Goal: Contribute content: Add original content to the website for others to see

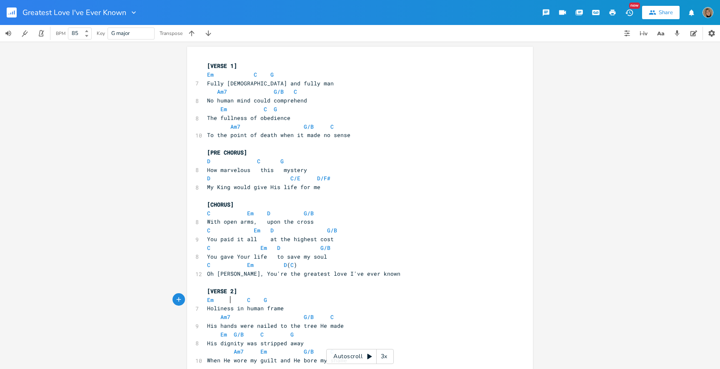
scroll to position [0, 4]
type textarea "G/B"
drag, startPoint x: 241, startPoint y: 337, endPoint x: 228, endPoint y: 337, distance: 12.9
click at [228, 337] on span "Em G/B C G" at bounding box center [250, 335] width 87 height 8
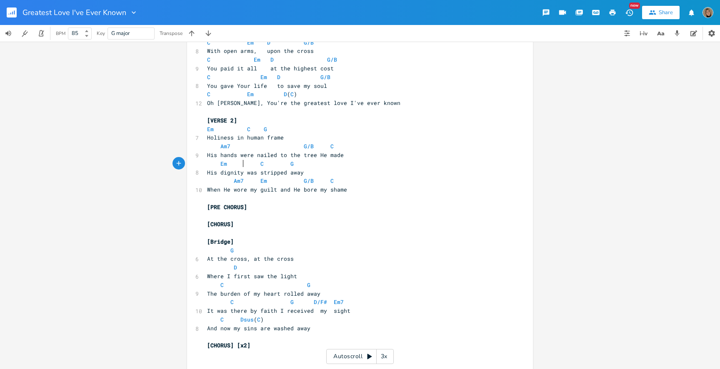
scroll to position [177, 0]
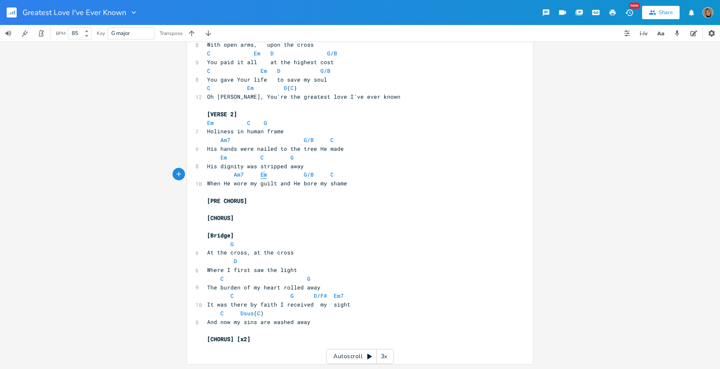
type textarea "Em"
drag, startPoint x: 263, startPoint y: 177, endPoint x: 258, endPoint y: 177, distance: 5.4
click at [258, 177] on span "Am7 Em G/B C" at bounding box center [270, 175] width 127 height 8
click at [312, 174] on span "Am7 G/B C" at bounding box center [272, 175] width 130 height 8
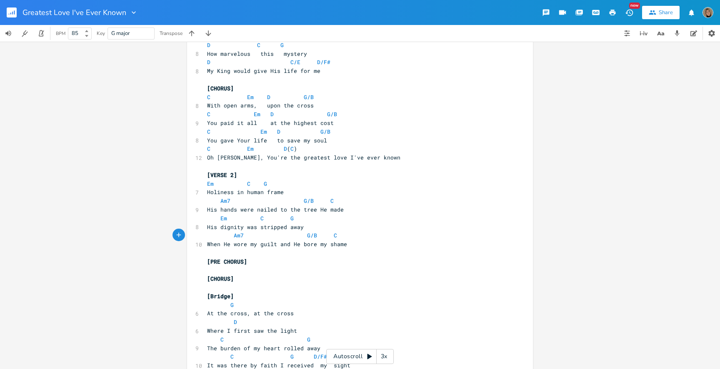
scroll to position [119, 0]
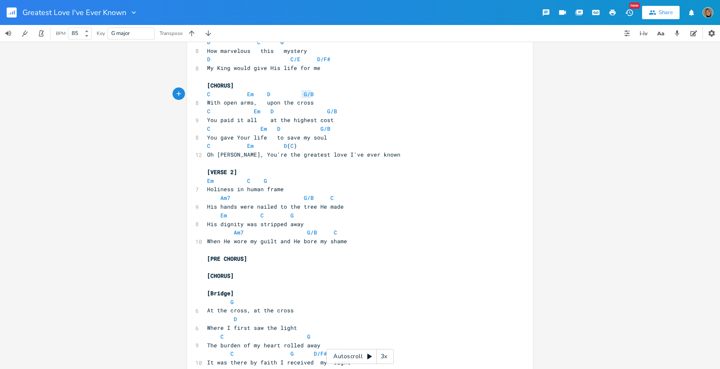
drag, startPoint x: 310, startPoint y: 90, endPoint x: 298, endPoint y: 91, distance: 11.7
click at [298, 91] on span "C Em D G/B" at bounding box center [263, 94] width 113 height 8
type textarea "\"
type textarea "G/B"
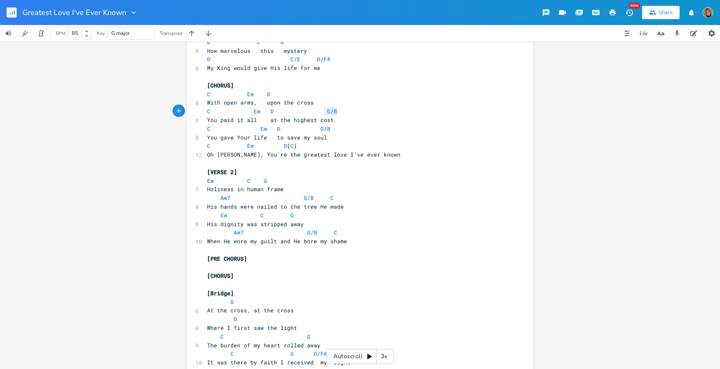
drag, startPoint x: 333, startPoint y: 112, endPoint x: 319, endPoint y: 112, distance: 14.2
click at [319, 112] on span "C Em D G/B" at bounding box center [275, 112] width 137 height 8
type textarea "G/B"
drag, startPoint x: 328, startPoint y: 129, endPoint x: 314, endPoint y: 129, distance: 13.8
click at [314, 129] on pre "C Em D G/B" at bounding box center [355, 129] width 301 height 9
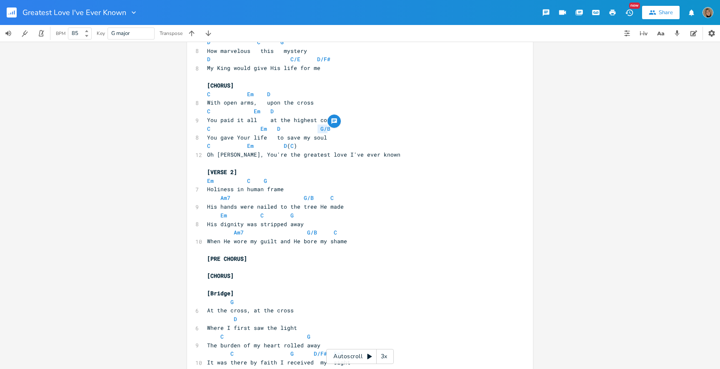
click at [312, 91] on pre "C Em D" at bounding box center [355, 94] width 301 height 9
type textarea "G C"
click at [309, 92] on span "C Em D G C" at bounding box center [267, 94] width 120 height 8
type textarea "\\"
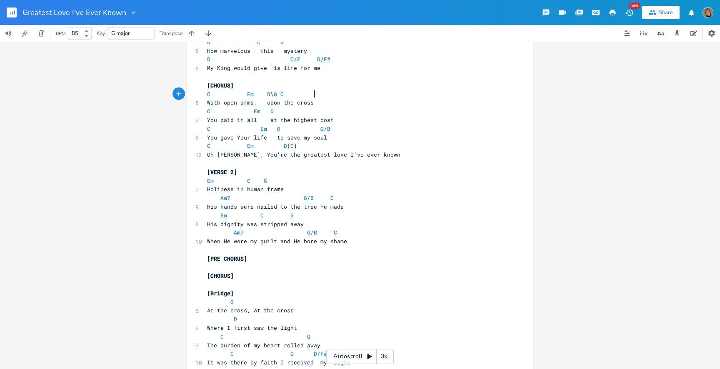
scroll to position [0, 3]
click at [311, 93] on span "C Em D G C" at bounding box center [263, 94] width 113 height 8
click at [304, 93] on span "C Em D G C" at bounding box center [265, 94] width 117 height 8
type textarea "\"
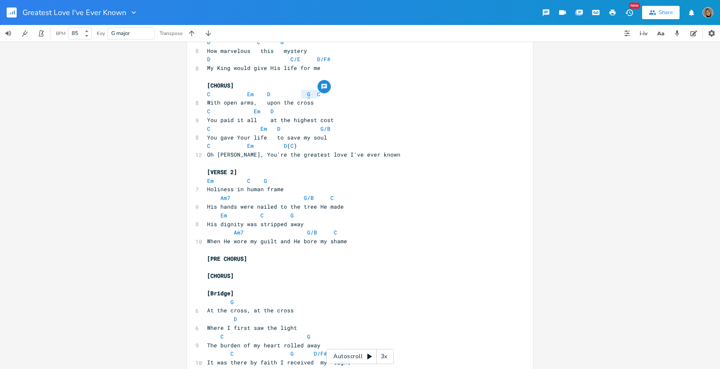
type textarea "G C"
drag, startPoint x: 316, startPoint y: 94, endPoint x: 303, endPoint y: 94, distance: 13.3
click at [303, 94] on pre "C Em D G C" at bounding box center [355, 94] width 301 height 9
click at [329, 113] on pre "C Em D" at bounding box center [355, 111] width 301 height 9
click at [321, 113] on span "C Em D G C" at bounding box center [273, 112] width 133 height 8
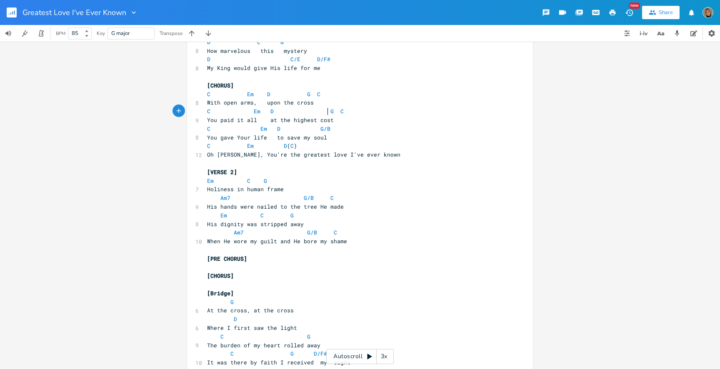
scroll to position [0, 2]
click at [321, 113] on span "C Em D G C" at bounding box center [268, 112] width 123 height 8
click at [261, 93] on span "C Em D G C" at bounding box center [263, 94] width 113 height 8
click at [208, 111] on span "C Em D G C" at bounding box center [270, 112] width 127 height 8
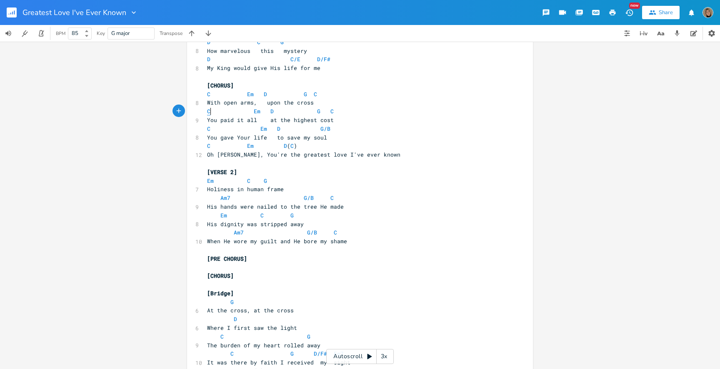
type textarea "]"
click at [215, 118] on span "You paid it all at the highest cost" at bounding box center [270, 120] width 127 height 8
type textarea "]\"
click at [302, 112] on span "Em D G C" at bounding box center [268, 112] width 123 height 8
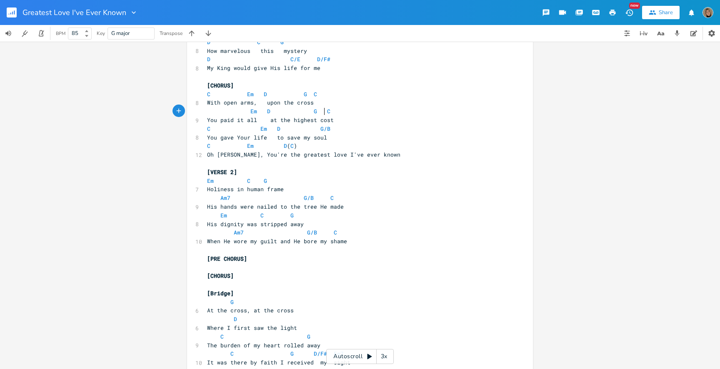
click at [321, 113] on span "Em D G C" at bounding box center [268, 112] width 123 height 8
click at [301, 113] on span "Em D G C" at bounding box center [272, 112] width 130 height 8
click at [345, 111] on span "Em D G C" at bounding box center [282, 112] width 150 height 8
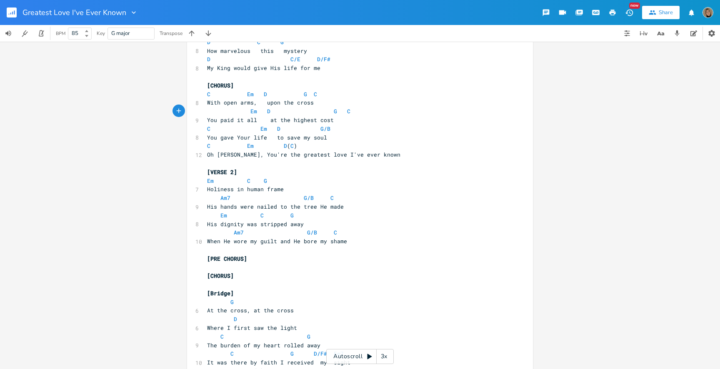
type textarea "\"
click at [209, 128] on span "C Em D G/B" at bounding box center [268, 129] width 123 height 8
click at [240, 125] on span "Em D G/B" at bounding box center [267, 129] width 120 height 8
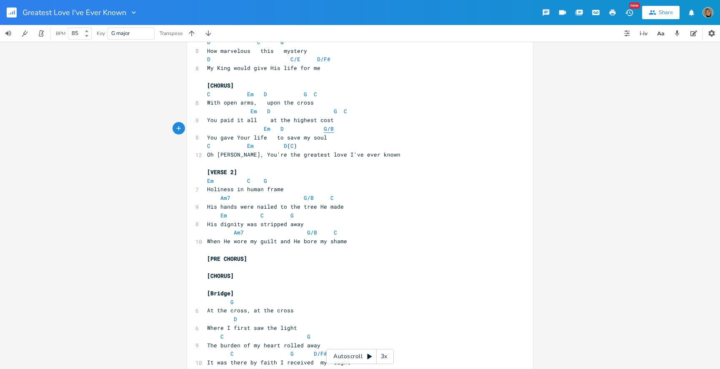
click at [328, 127] on span "G/B" at bounding box center [329, 129] width 10 height 8
type textarea "C"
click at [392, 129] on pre "Em D G C" at bounding box center [355, 129] width 301 height 9
click at [329, 129] on span "Em D G C" at bounding box center [273, 129] width 133 height 8
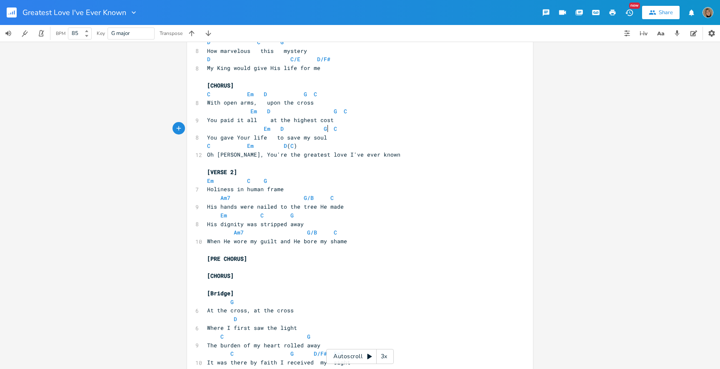
click at [209, 146] on span "C Em D ( C )" at bounding box center [252, 146] width 90 height 8
click at [238, 147] on span "Em D ( C )" at bounding box center [252, 146] width 90 height 8
click at [301, 148] on span "Em D ( C )" at bounding box center [253, 146] width 93 height 8
click at [379, 147] on pre "Em D C )" at bounding box center [355, 146] width 301 height 9
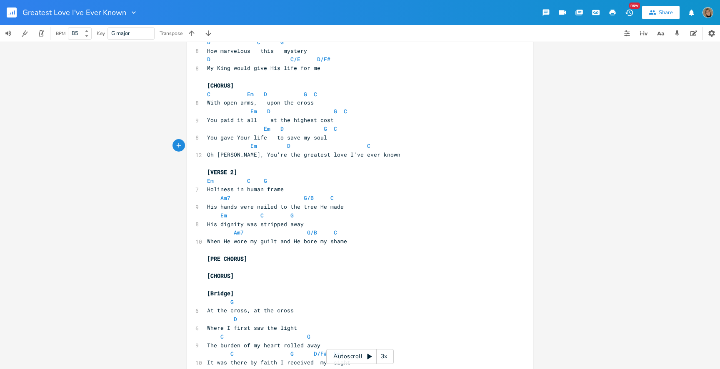
click at [359, 147] on span "Em D C" at bounding box center [290, 146] width 167 height 8
click at [369, 147] on span "Em D C" at bounding box center [292, 146] width 170 height 8
click at [234, 162] on pre "​" at bounding box center [355, 163] width 301 height 9
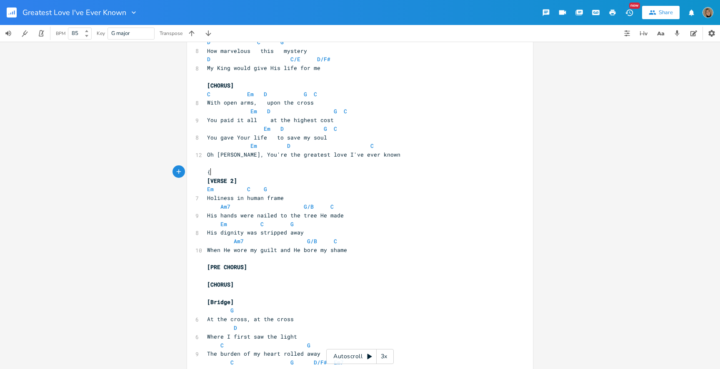
scroll to position [0, 6]
type textarea "{tu"
type textarea "[Tu"
type textarea "urn]"
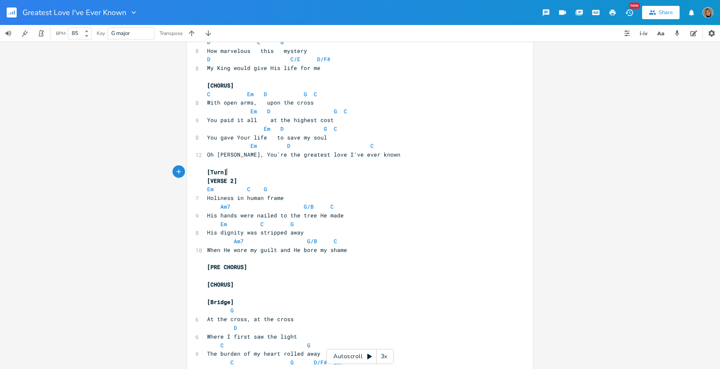
scroll to position [0, 0]
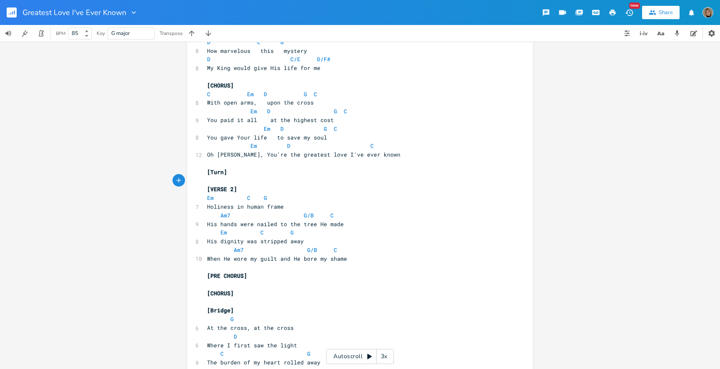
click at [243, 157] on span "Oh [PERSON_NAME], You're the greatest love I've ever known" at bounding box center [303, 155] width 193 height 8
click at [219, 165] on pre "​" at bounding box center [355, 163] width 301 height 9
click at [371, 145] on span "C" at bounding box center [372, 146] width 3 height 8
type textarea "m"
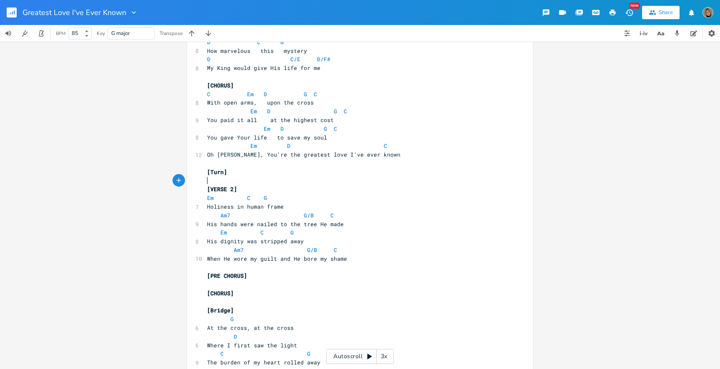
click at [211, 181] on pre "​" at bounding box center [355, 181] width 301 height 9
type textarea "G D \"
type textarea "|C"
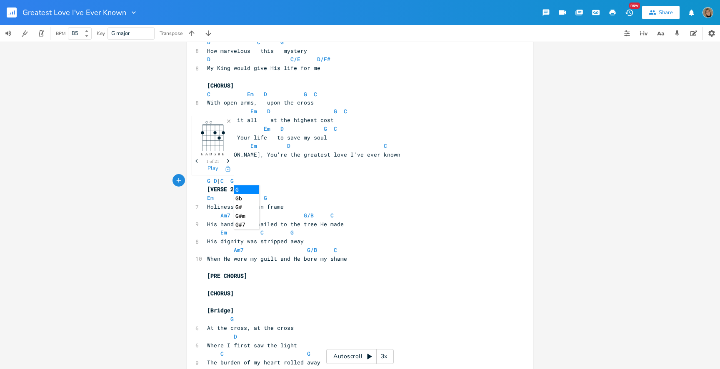
type textarea "C GD"
type textarea "D."
click at [233, 180] on span "G D | C G D" at bounding box center [227, 181] width 40 height 8
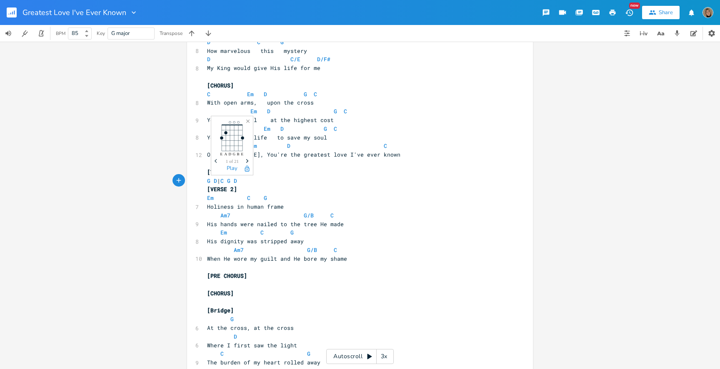
type textarea "\"
type textarea "|"
click at [244, 179] on span "G D | C | G D" at bounding box center [225, 181] width 37 height 8
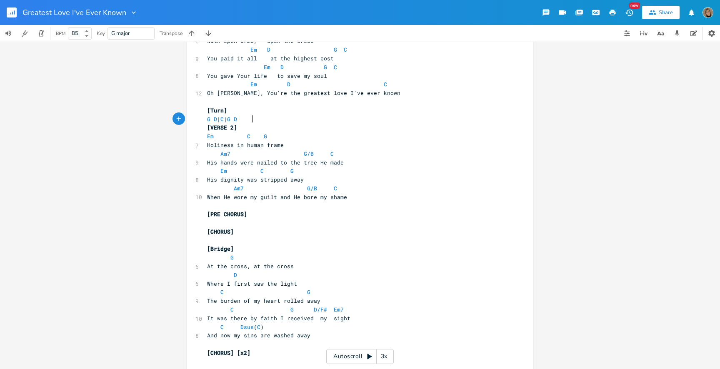
scroll to position [195, 0]
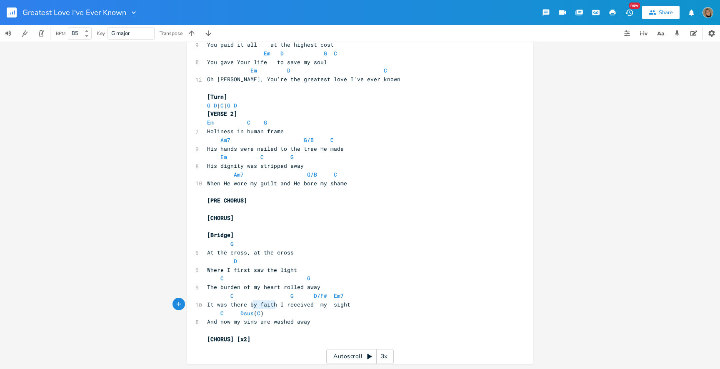
drag, startPoint x: 273, startPoint y: 305, endPoint x: 249, endPoint y: 303, distance: 24.3
click at [249, 303] on span "It was there by faith I received my sight" at bounding box center [278, 305] width 143 height 8
type textarea "my s"
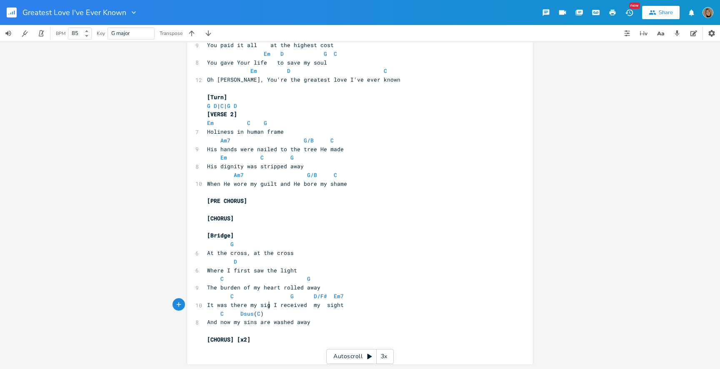
type textarea "my sight"
click at [348, 306] on pre "It was there my sight I received my sight" at bounding box center [355, 305] width 301 height 9
type textarea "by faith"
click at [257, 105] on pre "G D | C | G D" at bounding box center [355, 106] width 301 height 9
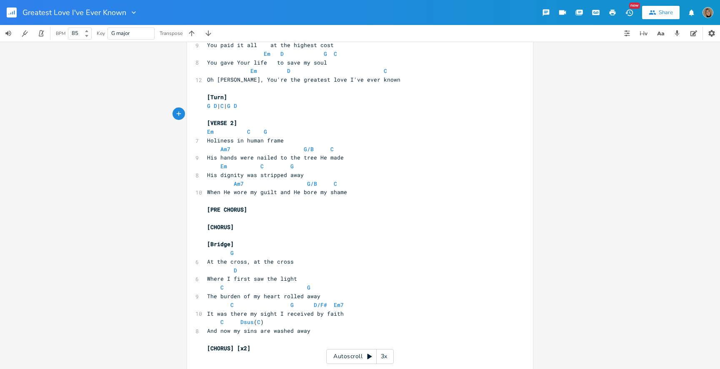
click at [16, 10] on rect "button" at bounding box center [12, 13] width 10 height 10
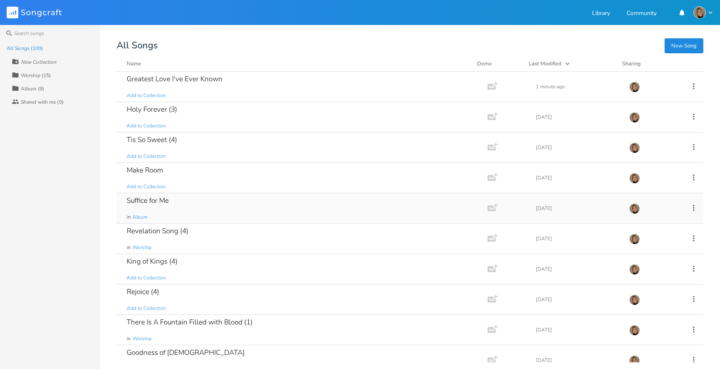
click at [177, 199] on div "Suffice for Me in Album" at bounding box center [301, 208] width 348 height 30
click at [691, 42] on button "New Song" at bounding box center [684, 45] width 39 height 15
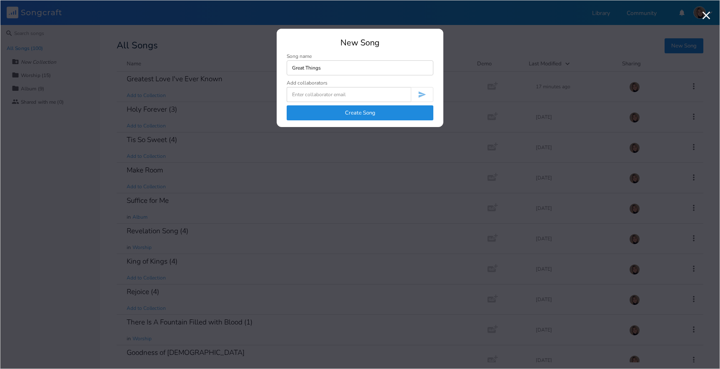
type input "Great Things"
click at [369, 117] on button "Create Song" at bounding box center [360, 112] width 147 height 15
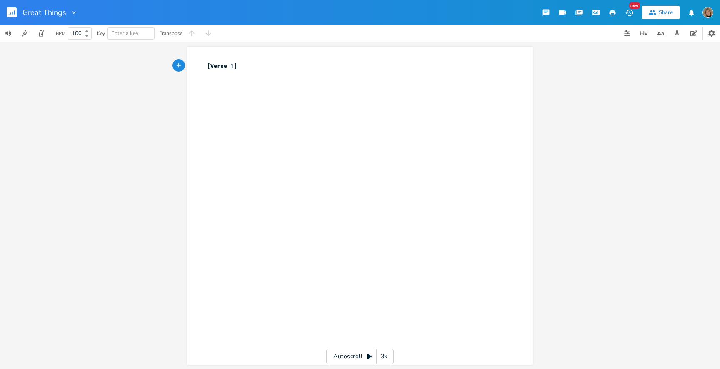
type textarea "[Verse 1]"
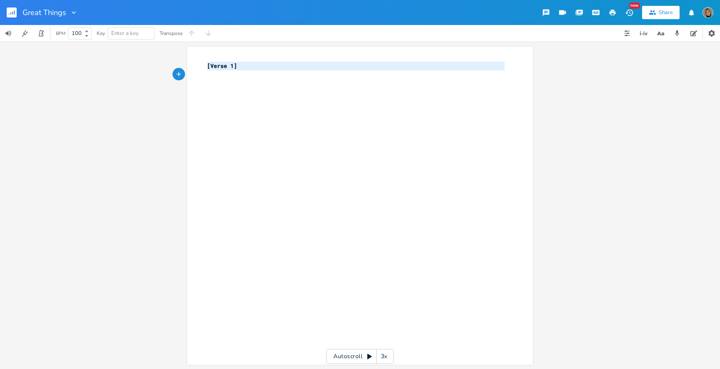
scroll to position [753, 0]
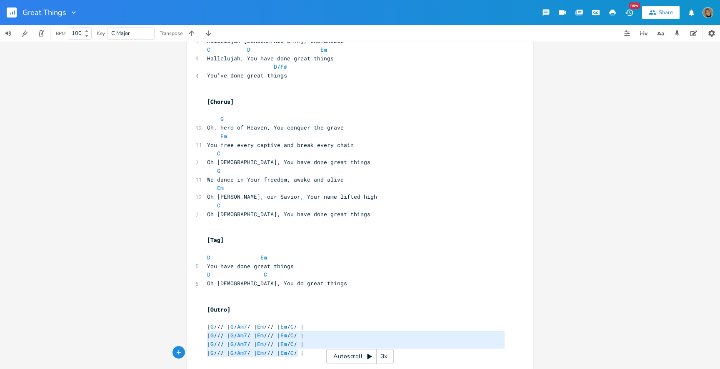
type textarea "| G /// | G / Am7 / | Em /// | Em / C / | | G /// | G / Am7 / | Em /// | Em / C…"
drag, startPoint x: 204, startPoint y: 334, endPoint x: 401, endPoint y: 376, distance: 200.7
click at [401, 369] on html "Great Things New Share BPM 100 Key C Major Transpose | G /// | G / Am7 / | Em /…" at bounding box center [360, 184] width 720 height 369
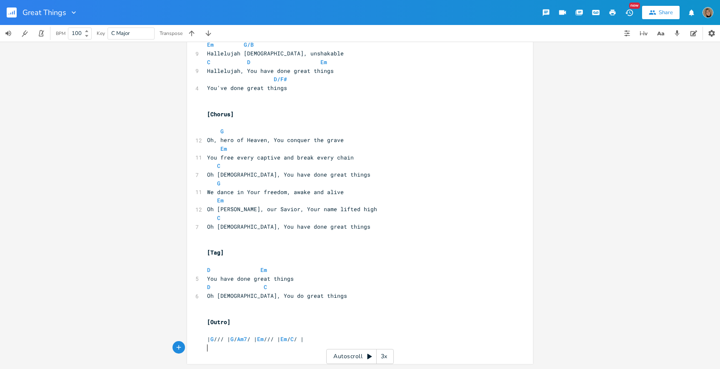
scroll to position [732, 0]
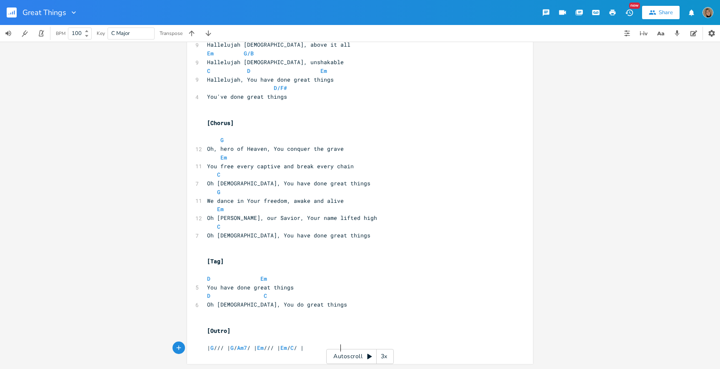
click at [221, 340] on pre at bounding box center [355, 339] width 301 height 9
click at [218, 320] on pre at bounding box center [355, 322] width 301 height 9
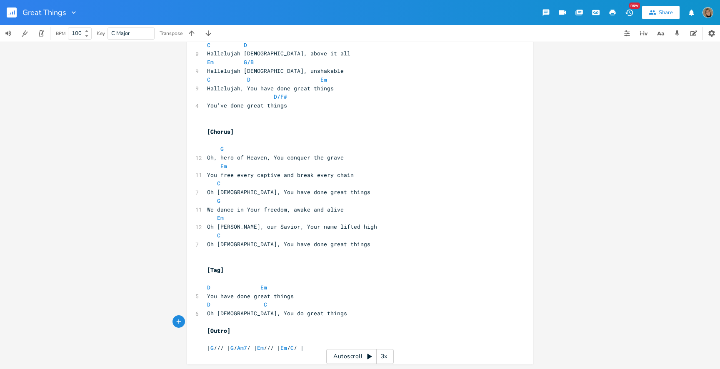
click at [207, 281] on span at bounding box center [208, 279] width 3 height 8
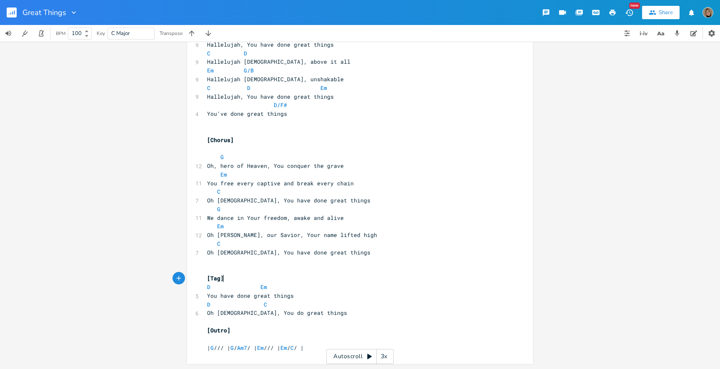
scroll to position [714, 0]
click at [208, 267] on pre at bounding box center [355, 270] width 301 height 9
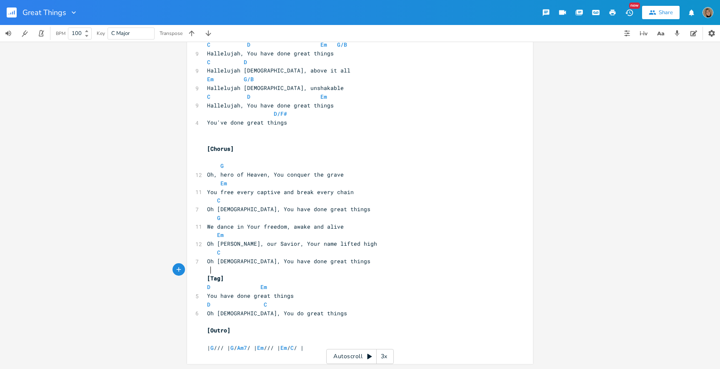
scroll to position [706, 0]
click at [207, 160] on span at bounding box center [208, 158] width 3 height 8
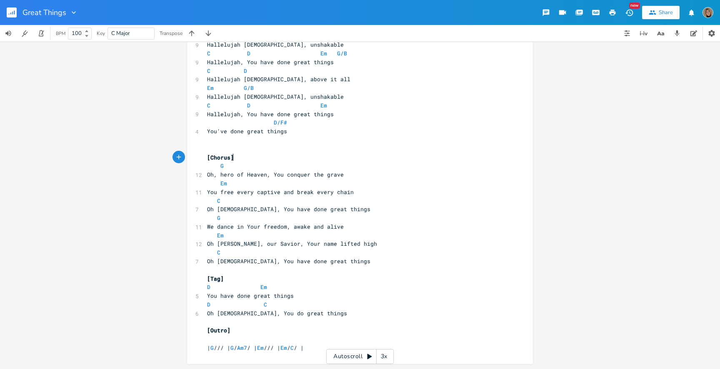
scroll to position [697, 0]
click at [205, 147] on pre at bounding box center [355, 149] width 301 height 9
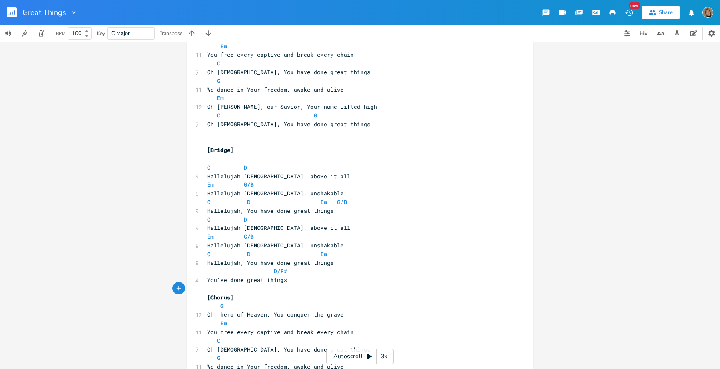
scroll to position [544, 0]
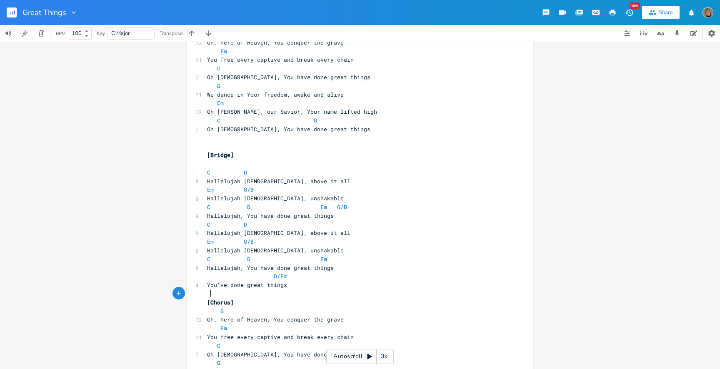
click at [202, 165] on div "x [Verse 1] G 7 Come let us worship our King G 7 Come let us bow at His feet C …" at bounding box center [360, 6] width 346 height 1006
click at [209, 165] on pre at bounding box center [355, 164] width 301 height 9
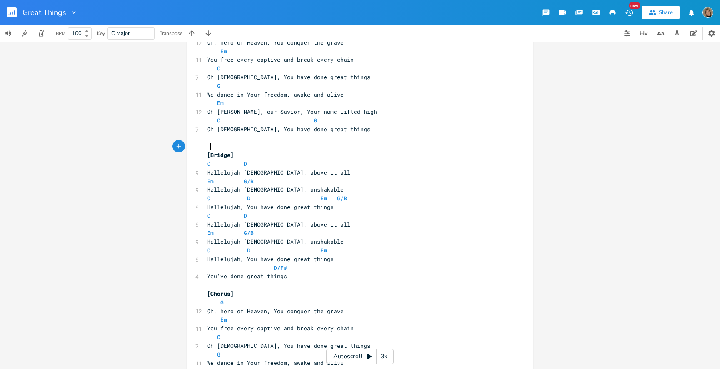
click at [210, 145] on pre at bounding box center [355, 146] width 301 height 9
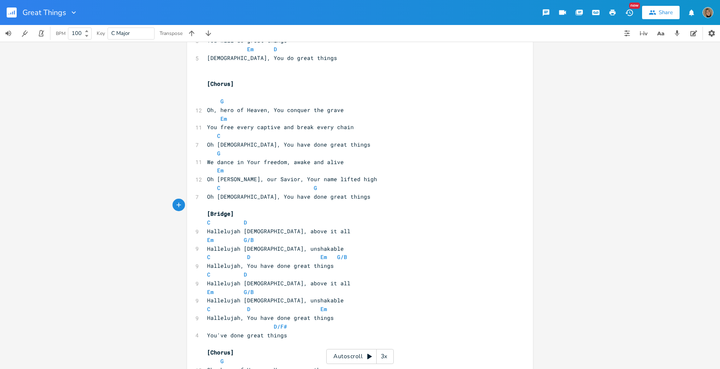
scroll to position [371, 0]
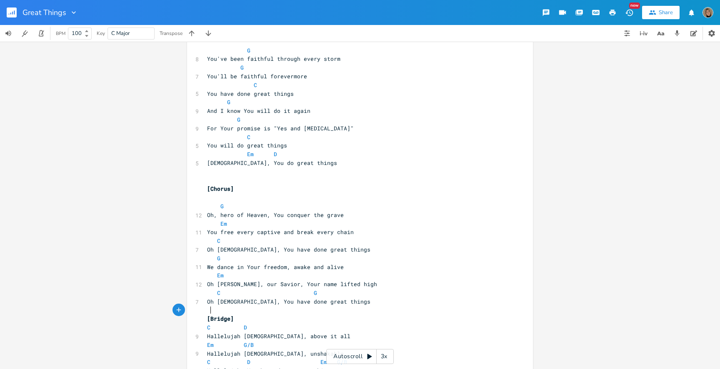
click at [200, 198] on div "x [Verse 1] G 7 Come let us worship our King G 7 Come let us bow at His feet C …" at bounding box center [360, 170] width 346 height 989
click at [207, 198] on span at bounding box center [208, 198] width 3 height 8
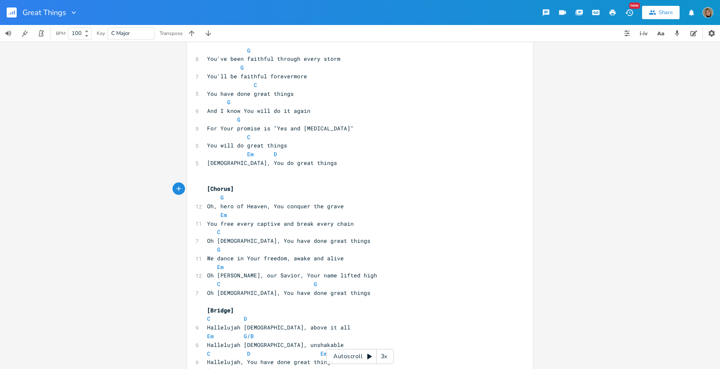
click at [208, 178] on pre at bounding box center [355, 180] width 301 height 9
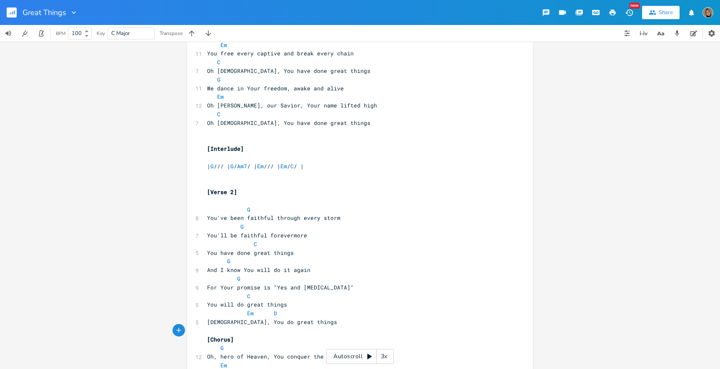
scroll to position [204, 0]
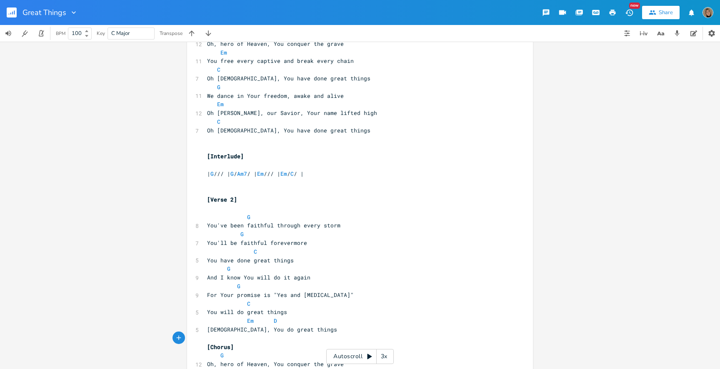
click at [213, 210] on pre at bounding box center [355, 208] width 301 height 9
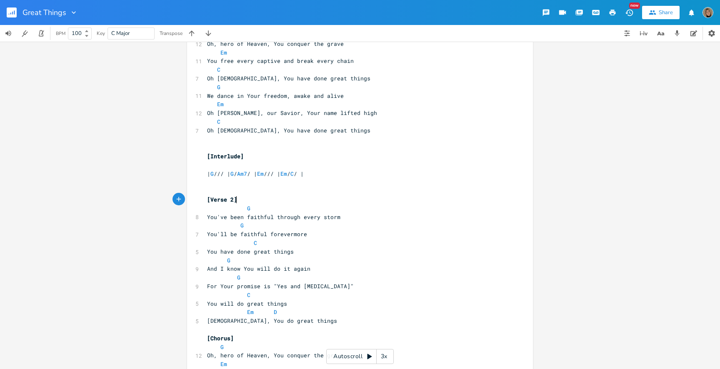
click at [207, 191] on span at bounding box center [208, 191] width 3 height 8
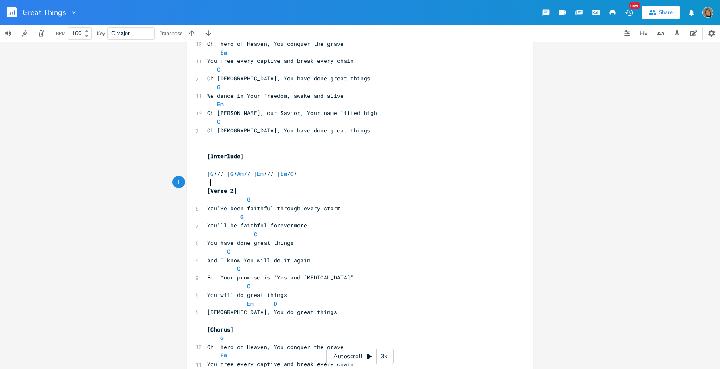
click at [208, 167] on pre at bounding box center [355, 165] width 301 height 9
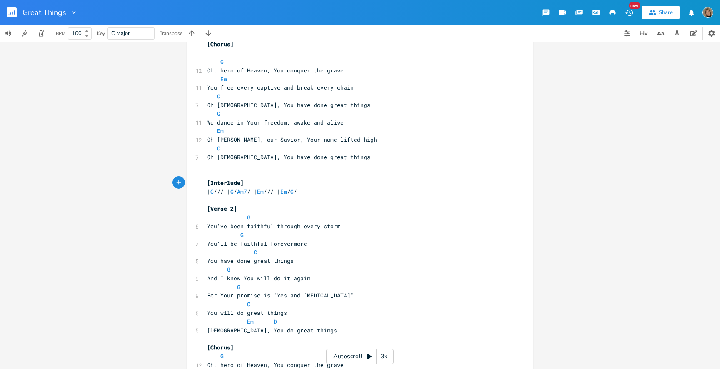
scroll to position [177, 0]
click at [208, 177] on pre at bounding box center [355, 174] width 301 height 9
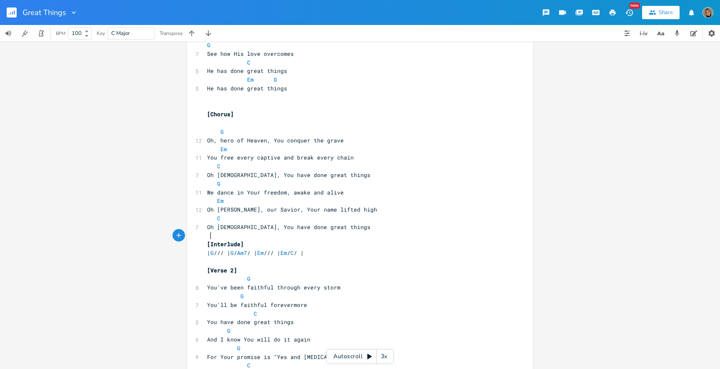
scroll to position [96, 0]
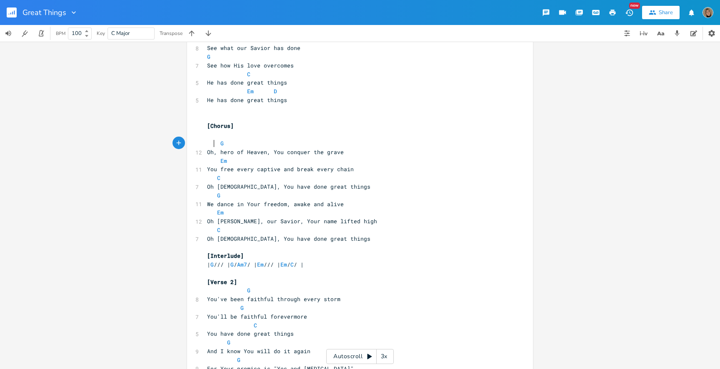
click at [210, 141] on span "G" at bounding box center [215, 144] width 17 height 8
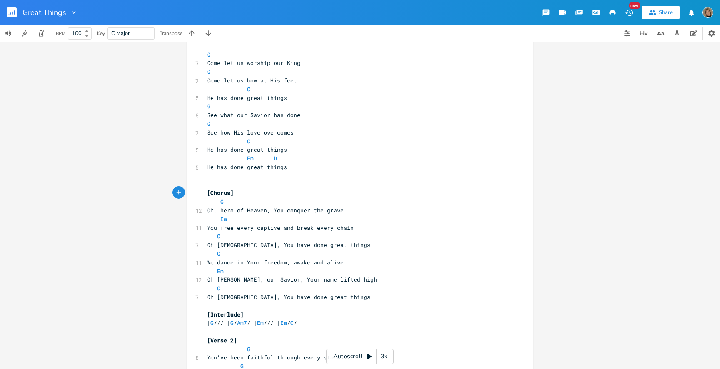
scroll to position [20, 0]
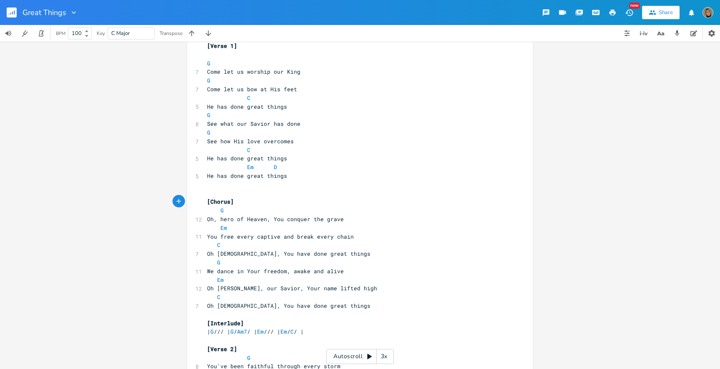
click at [209, 194] on pre at bounding box center [355, 193] width 301 height 9
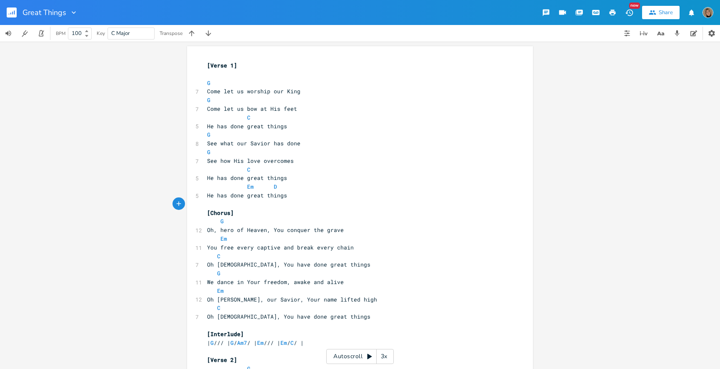
scroll to position [0, 0]
click at [205, 82] on pre "G" at bounding box center [355, 83] width 301 height 9
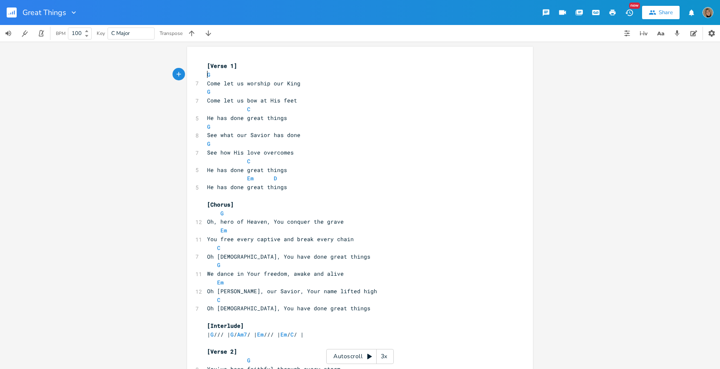
click at [323, 108] on pre "C" at bounding box center [355, 109] width 301 height 9
click at [14, 14] on icon "button" at bounding box center [14, 12] width 1 height 4
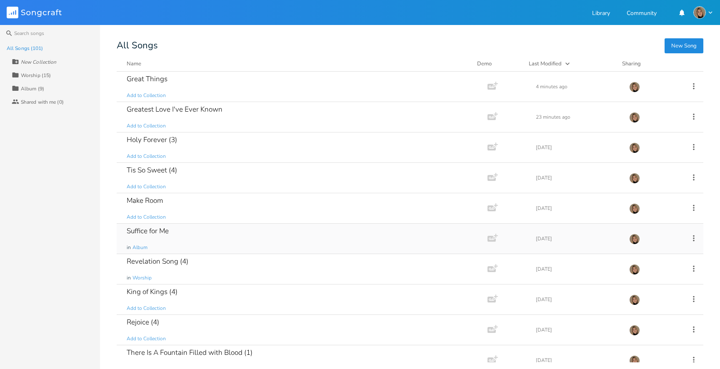
click at [186, 240] on div "Suffice for Me in Album" at bounding box center [301, 239] width 348 height 30
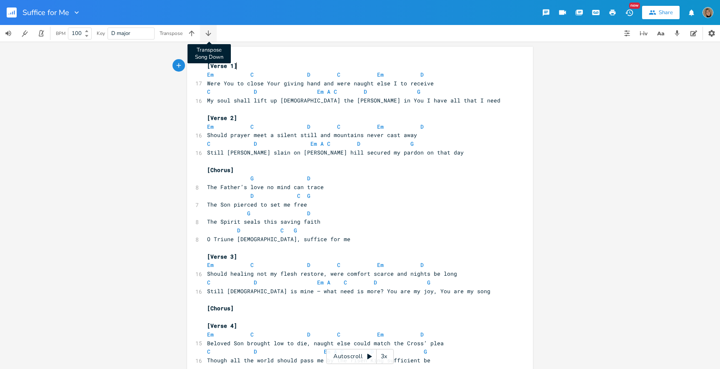
click at [212, 34] on icon "button" at bounding box center [208, 33] width 8 height 8
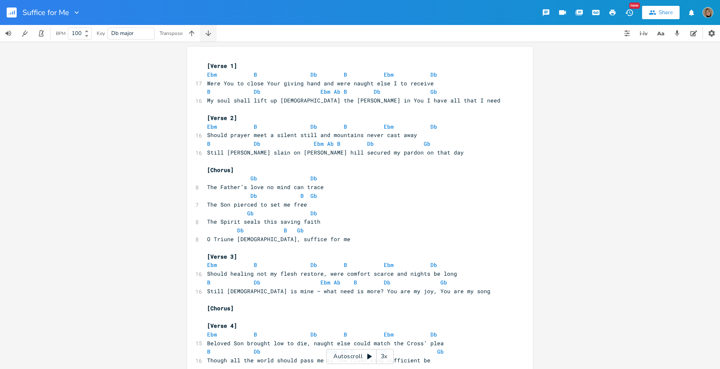
click at [212, 34] on icon "button" at bounding box center [208, 33] width 8 height 8
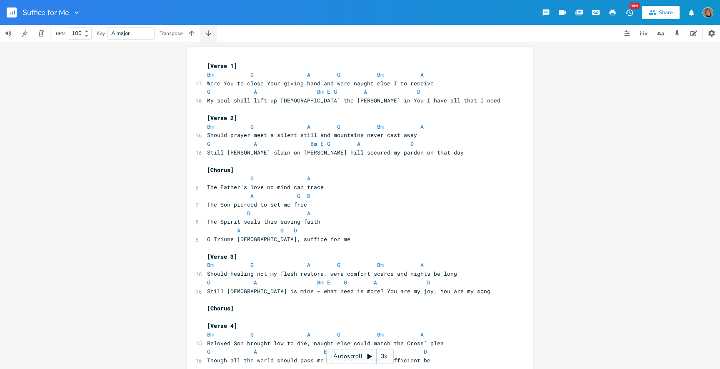
click at [212, 34] on icon "button" at bounding box center [208, 33] width 8 height 8
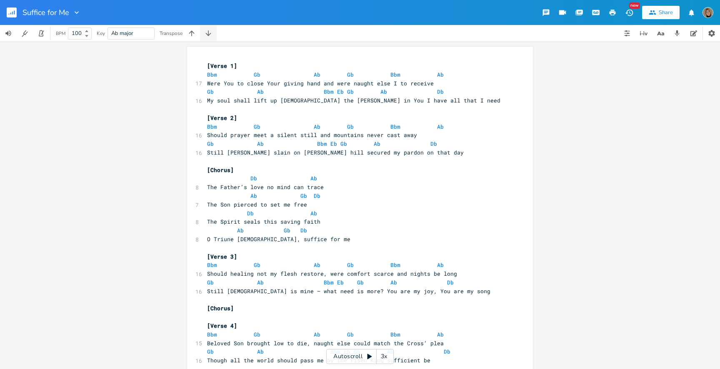
click at [212, 34] on icon "button" at bounding box center [208, 33] width 8 height 8
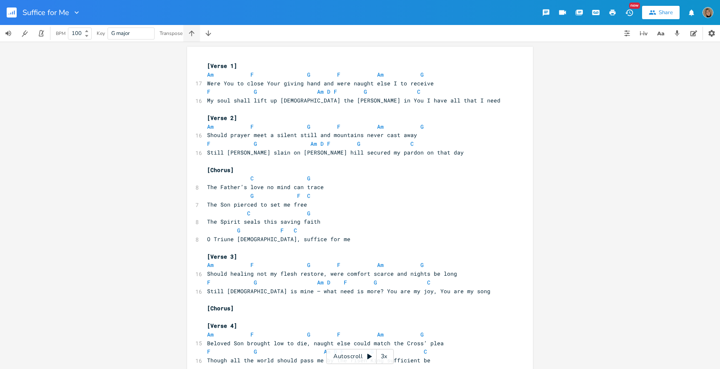
click at [197, 30] on button "button" at bounding box center [191, 33] width 17 height 17
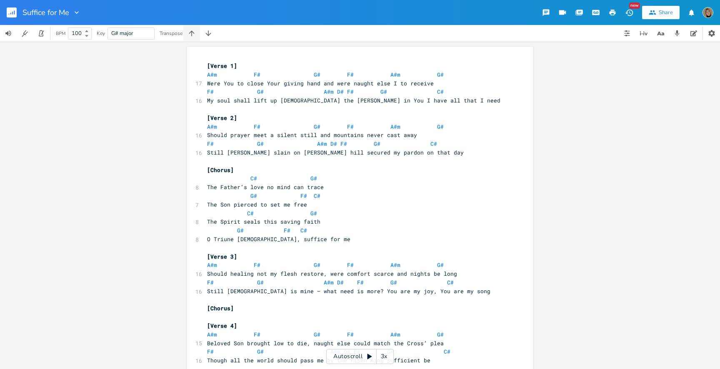
click at [197, 30] on button "button" at bounding box center [191, 33] width 17 height 17
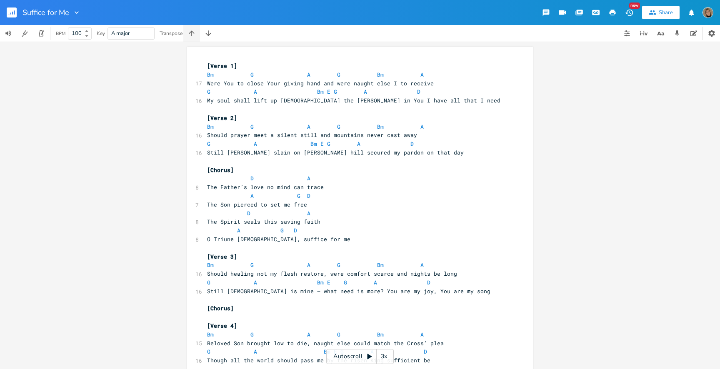
click at [197, 30] on button "button" at bounding box center [191, 33] width 17 height 17
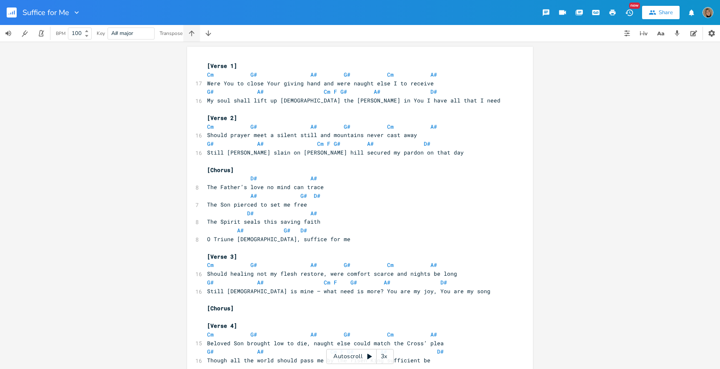
click at [197, 30] on button "button" at bounding box center [191, 33] width 17 height 17
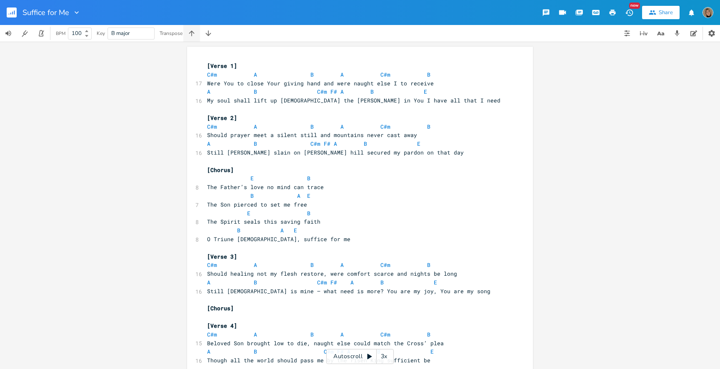
click at [197, 30] on button "button" at bounding box center [191, 33] width 17 height 17
click at [210, 33] on icon "button" at bounding box center [208, 33] width 8 height 8
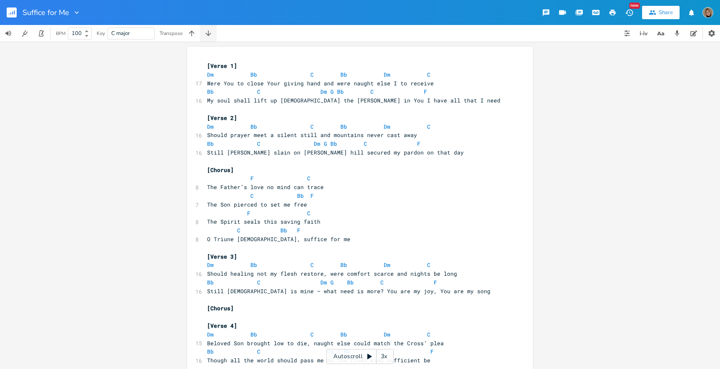
click at [210, 33] on icon "button" at bounding box center [208, 33] width 8 height 8
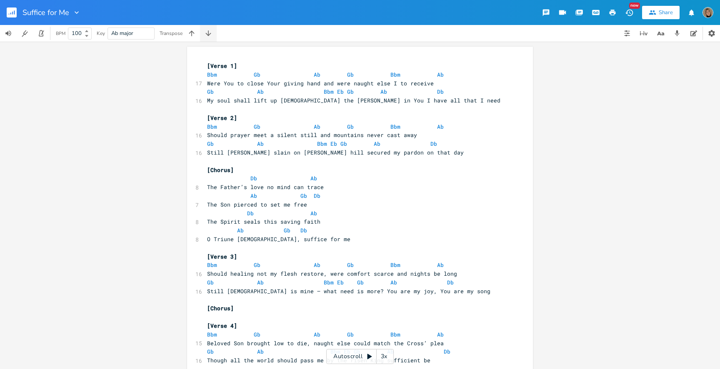
click at [210, 33] on icon "button" at bounding box center [208, 33] width 8 height 8
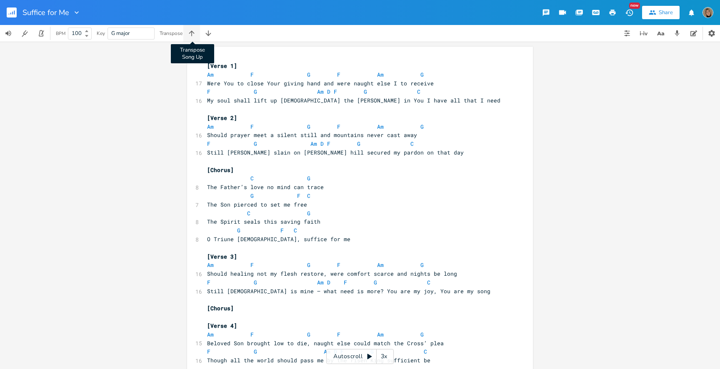
click at [193, 32] on icon "button" at bounding box center [192, 33] width 8 height 8
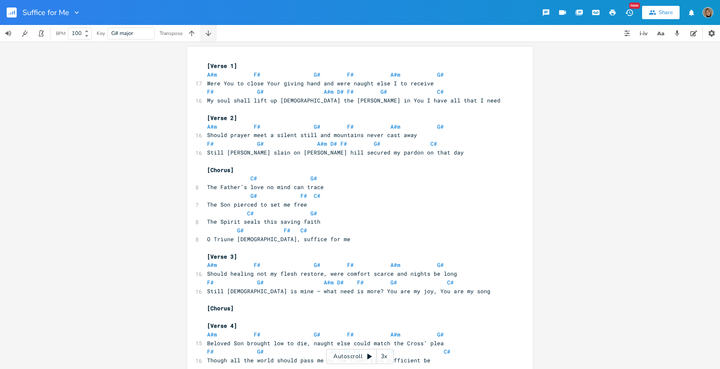
click at [207, 33] on icon "button" at bounding box center [207, 32] width 5 height 5
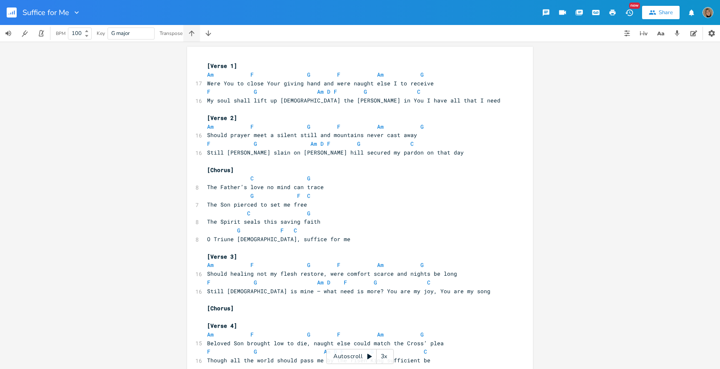
click at [195, 32] on icon "button" at bounding box center [192, 33] width 8 height 8
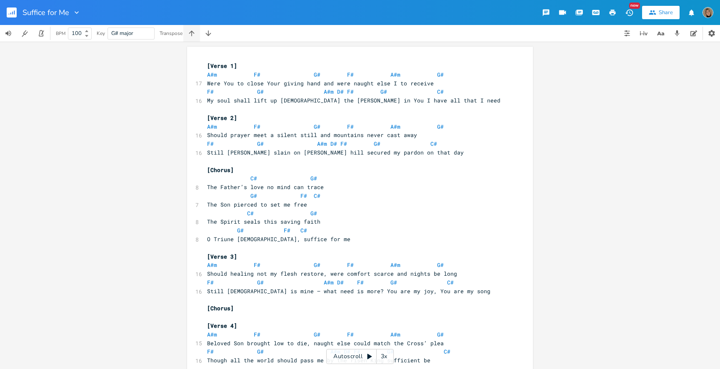
click at [195, 32] on icon "button" at bounding box center [192, 33] width 8 height 8
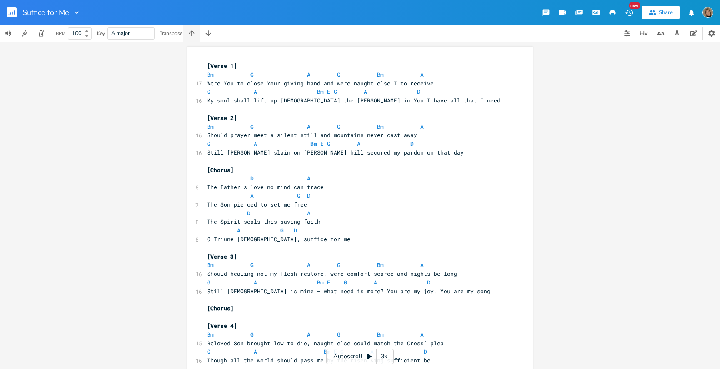
click at [195, 32] on icon "button" at bounding box center [192, 33] width 8 height 8
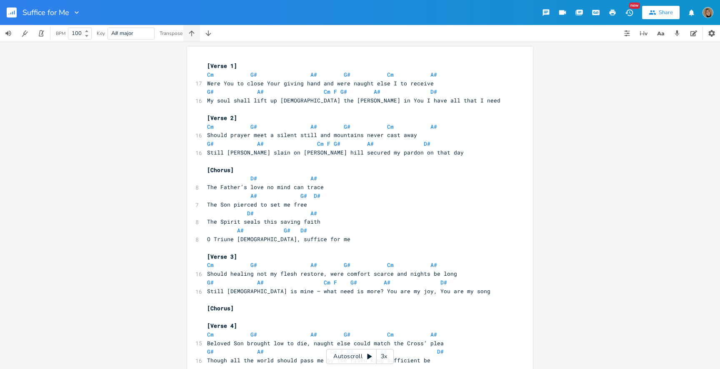
click at [195, 32] on icon "button" at bounding box center [192, 33] width 8 height 8
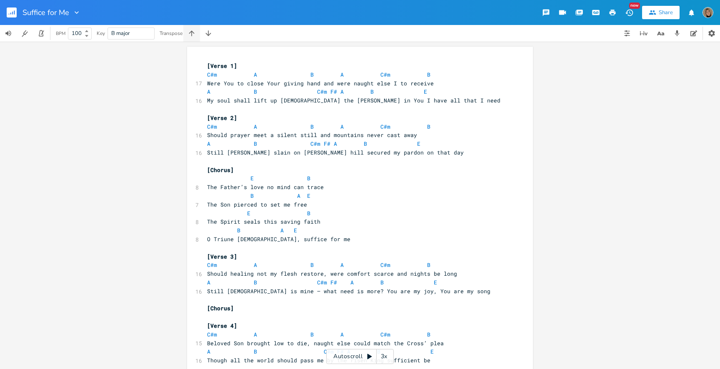
click at [195, 32] on icon "button" at bounding box center [192, 33] width 8 height 8
click at [210, 36] on icon "button" at bounding box center [208, 33] width 8 height 8
click at [209, 35] on icon "button" at bounding box center [207, 32] width 5 height 5
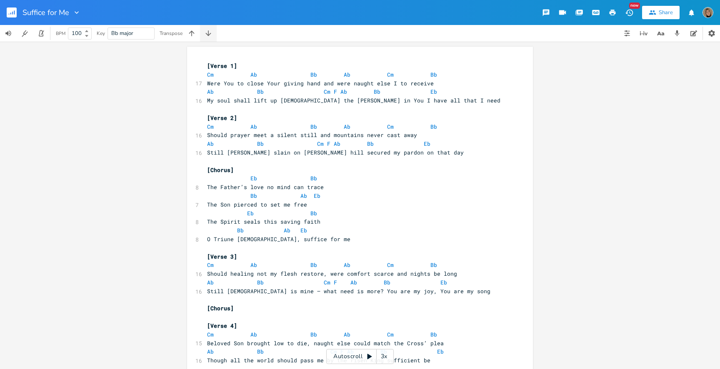
click at [209, 35] on icon "button" at bounding box center [207, 32] width 5 height 5
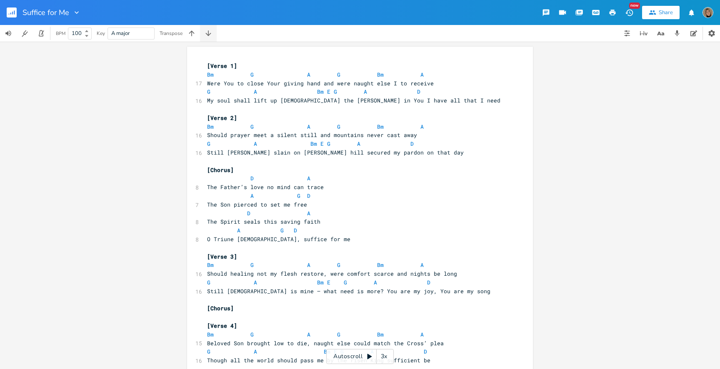
click at [209, 35] on icon "button" at bounding box center [207, 32] width 5 height 5
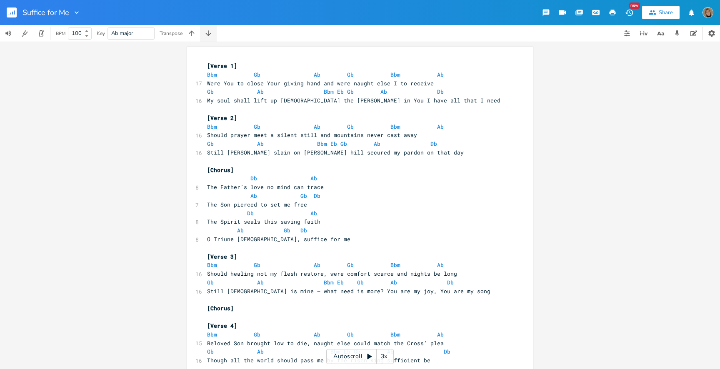
click at [209, 35] on icon "button" at bounding box center [207, 32] width 5 height 5
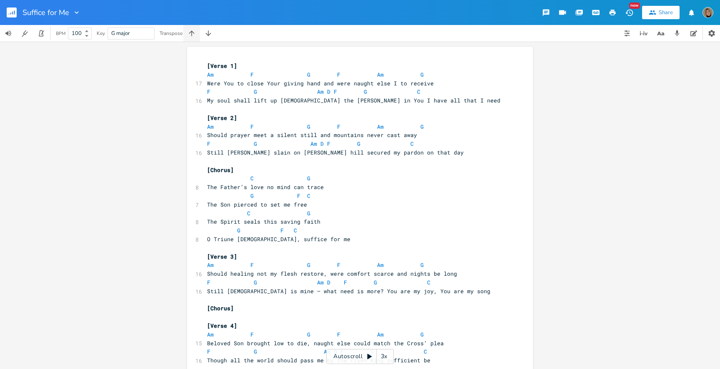
click at [195, 33] on icon "button" at bounding box center [192, 33] width 8 height 8
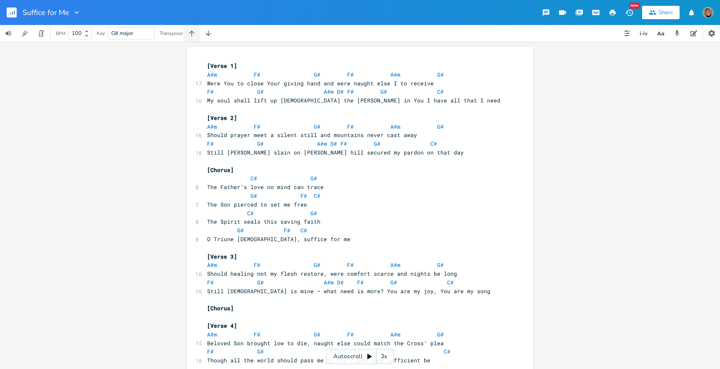
click at [195, 33] on icon "button" at bounding box center [192, 33] width 8 height 8
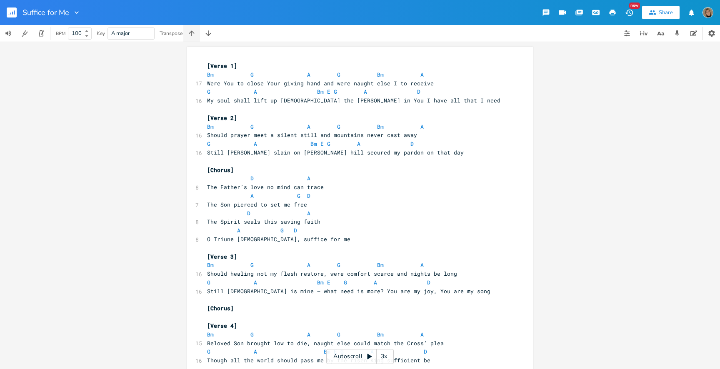
click at [195, 33] on icon "button" at bounding box center [192, 33] width 8 height 8
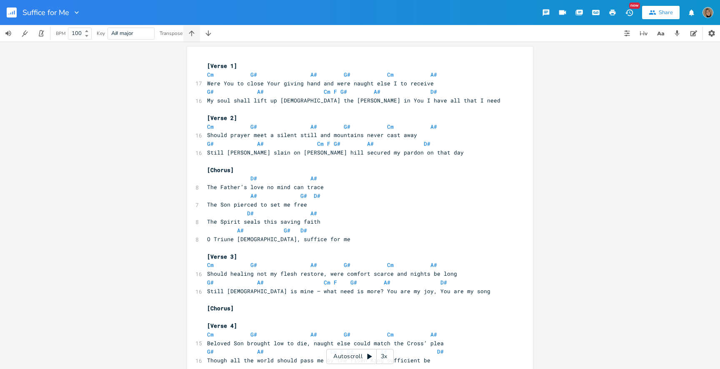
click at [195, 33] on icon "button" at bounding box center [192, 33] width 8 height 8
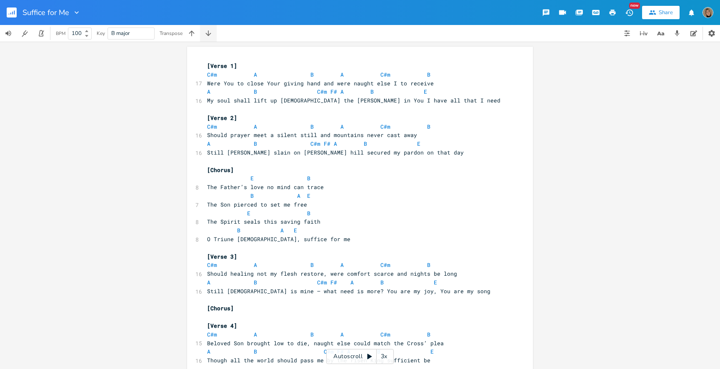
click at [207, 33] on icon "button" at bounding box center [207, 32] width 5 height 5
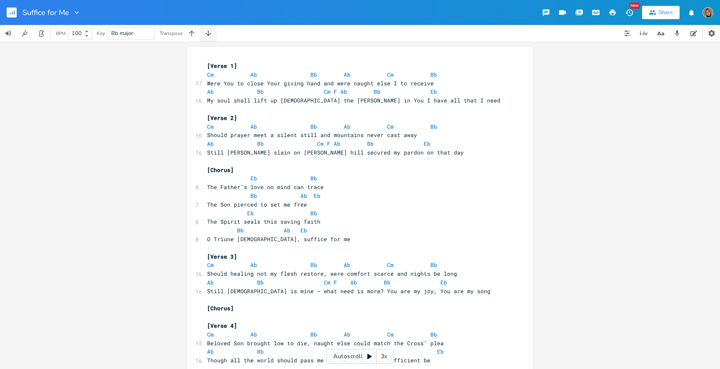
click at [208, 32] on icon "button" at bounding box center [208, 33] width 8 height 8
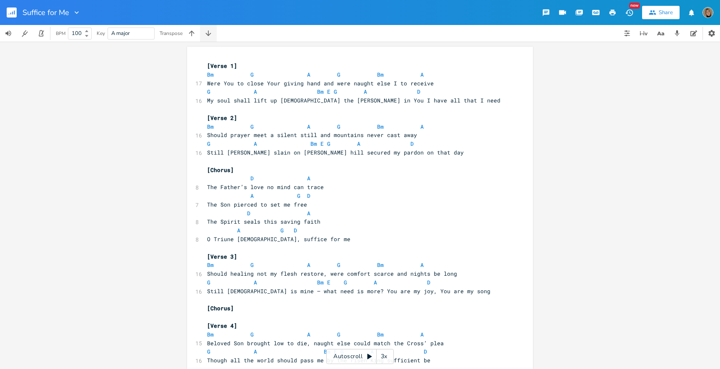
click at [208, 32] on icon "button" at bounding box center [208, 33] width 8 height 8
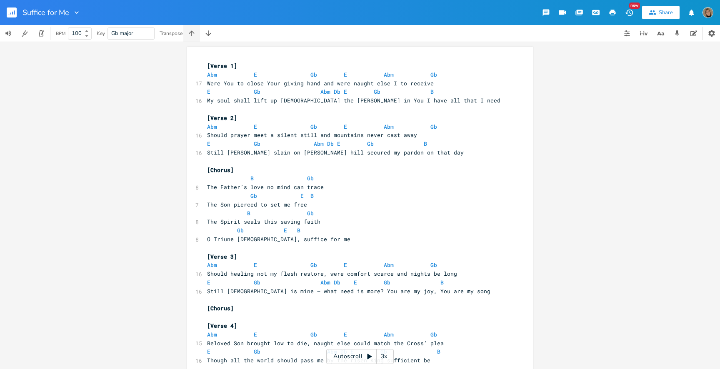
click at [193, 31] on icon "button" at bounding box center [191, 32] width 5 height 5
click at [69, 11] on div at bounding box center [75, 12] width 12 height 8
click at [66, 12] on input "Suffice for Me" at bounding box center [46, 13] width 46 height 8
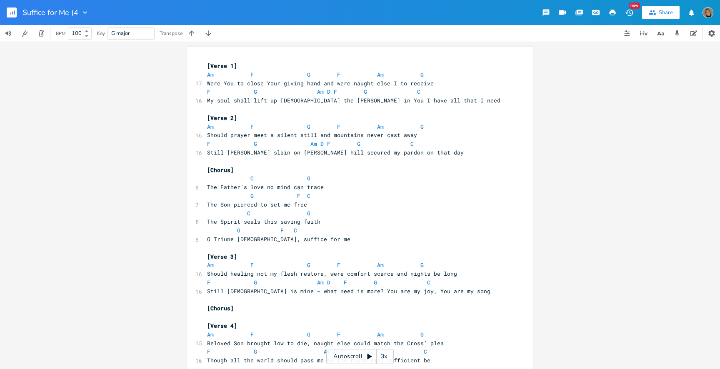
type input "Suffice for Me (4)"
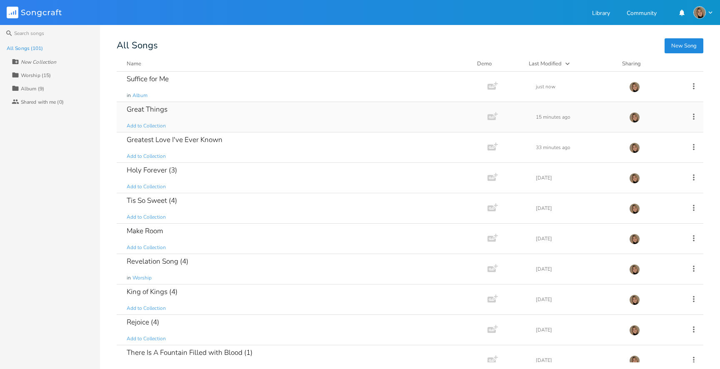
click at [178, 108] on div "Great Things Add to Collection" at bounding box center [301, 117] width 348 height 30
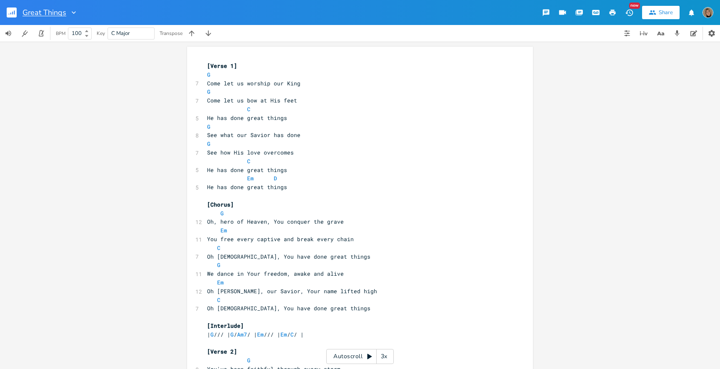
click at [66, 12] on input "Great Things" at bounding box center [45, 13] width 44 height 8
type input "Great Things (4)"
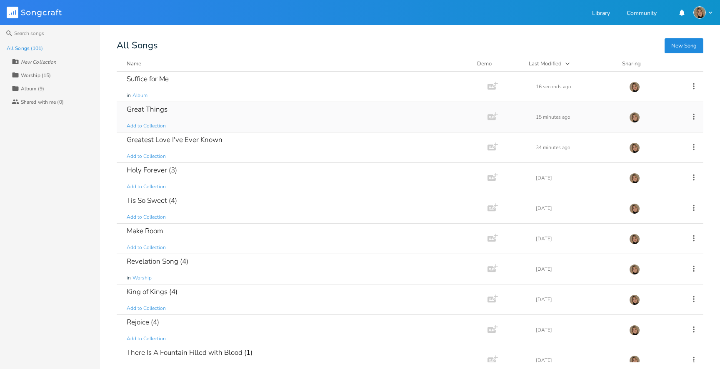
click at [173, 117] on div "Great Things Add to Collection" at bounding box center [301, 117] width 348 height 30
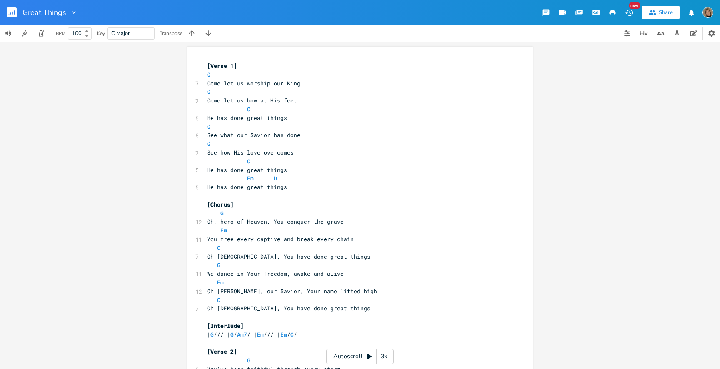
click at [64, 11] on input "Great Things" at bounding box center [45, 13] width 44 height 8
click at [65, 11] on input "Great Things" at bounding box center [45, 13] width 44 height 8
type input "Great Things (4)"
click at [393, 185] on pre "He has done great things" at bounding box center [355, 187] width 301 height 9
click at [15, 11] on rect "button" at bounding box center [12, 13] width 10 height 10
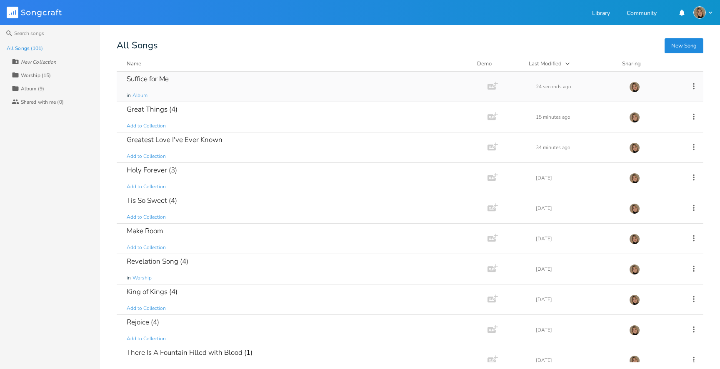
click at [169, 88] on div "Suffice for Me in Album" at bounding box center [301, 87] width 348 height 30
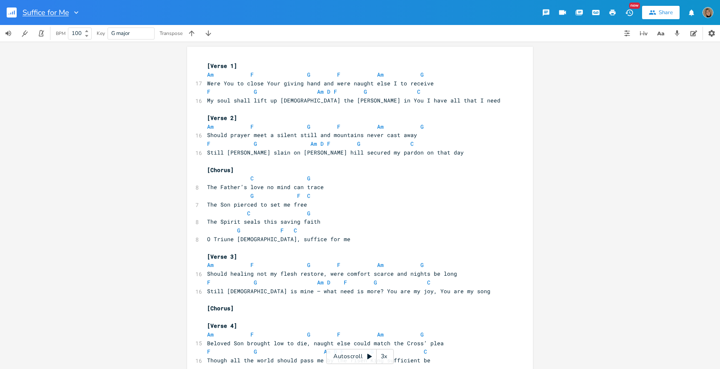
click at [68, 11] on input "Suffice for Me" at bounding box center [46, 13] width 46 height 8
type input "Suffice for Me (4)"
click at [347, 135] on span "Should prayer meet a silent still and mountains never cast away" at bounding box center [312, 135] width 210 height 8
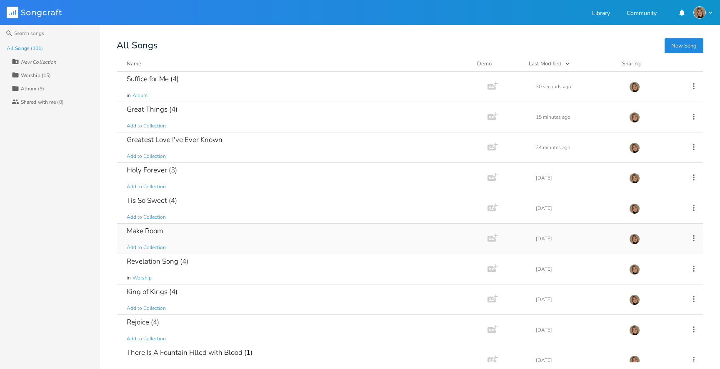
click at [178, 235] on div "Make Room Add to Collection" at bounding box center [301, 239] width 348 height 30
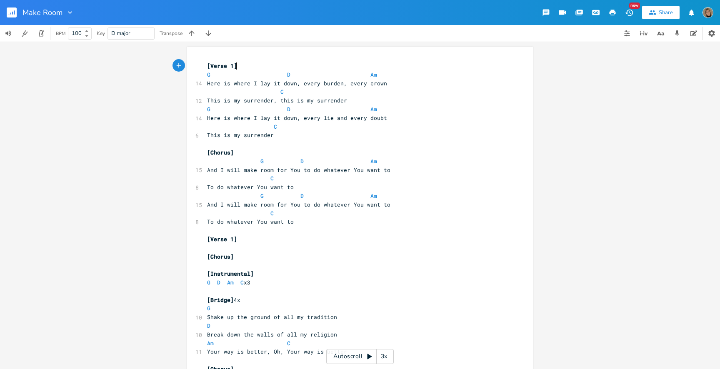
click at [336, 207] on span "And I will make room for You to do whatever You want to" at bounding box center [298, 205] width 183 height 8
click at [311, 128] on pre "C" at bounding box center [355, 127] width 301 height 9
click at [207, 74] on span "G" at bounding box center [208, 75] width 3 height 8
type textarea "G"
click at [207, 74] on span "G" at bounding box center [208, 75] width 3 height 8
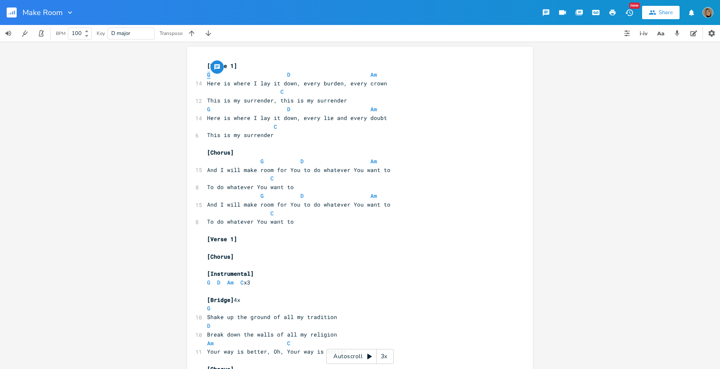
click at [207, 75] on span "G" at bounding box center [208, 75] width 3 height 8
type textarea "G"
click at [207, 75] on span "G" at bounding box center [208, 75] width 3 height 8
type textarea "G"
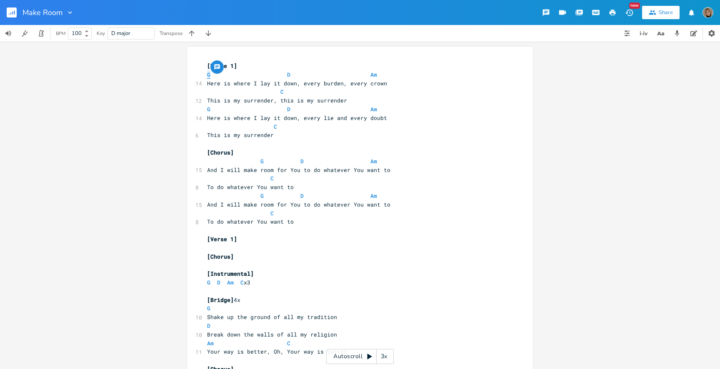
click at [207, 75] on span "G" at bounding box center [208, 75] width 3 height 8
type textarea "G"
click at [394, 302] on pre "[Bridge] 4x" at bounding box center [355, 300] width 301 height 9
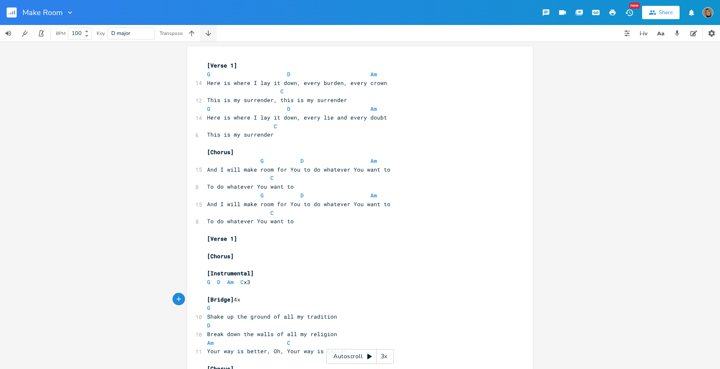
click at [205, 33] on icon "button" at bounding box center [208, 33] width 8 height 8
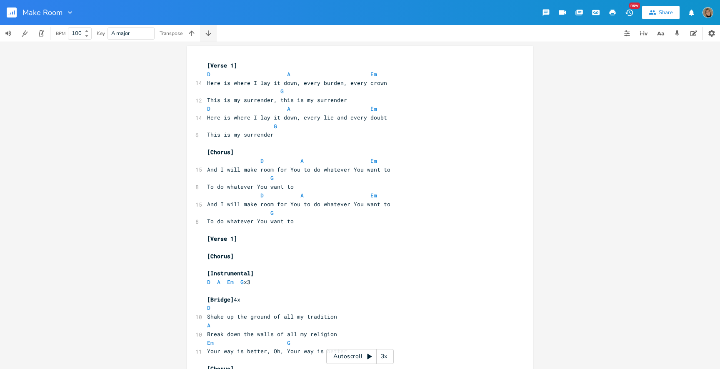
click at [205, 33] on icon "button" at bounding box center [208, 33] width 8 height 8
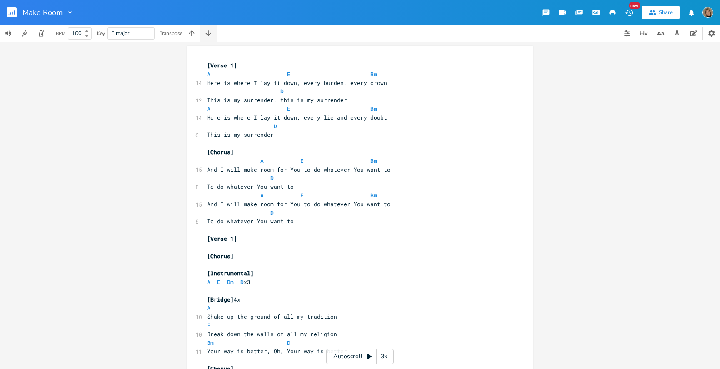
click at [205, 33] on icon "button" at bounding box center [208, 33] width 8 height 8
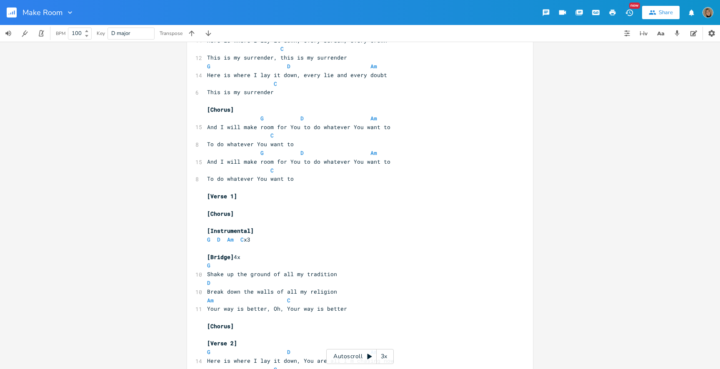
scroll to position [58, 0]
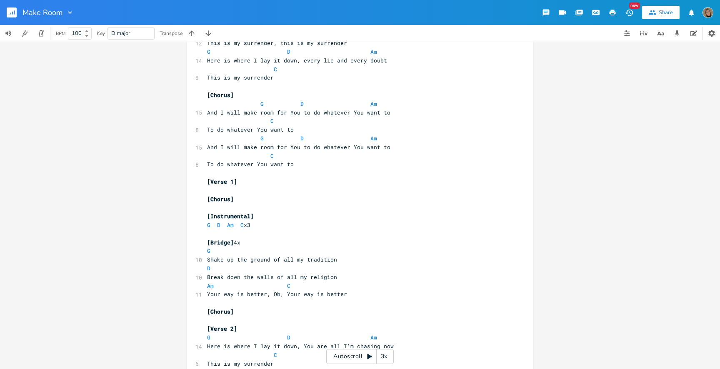
click at [63, 10] on div at bounding box center [69, 12] width 12 height 8
click at [60, 10] on input "Make Room" at bounding box center [43, 13] width 40 height 8
type input "Make Room (0)"
click at [16, 10] on rect "button" at bounding box center [12, 13] width 10 height 10
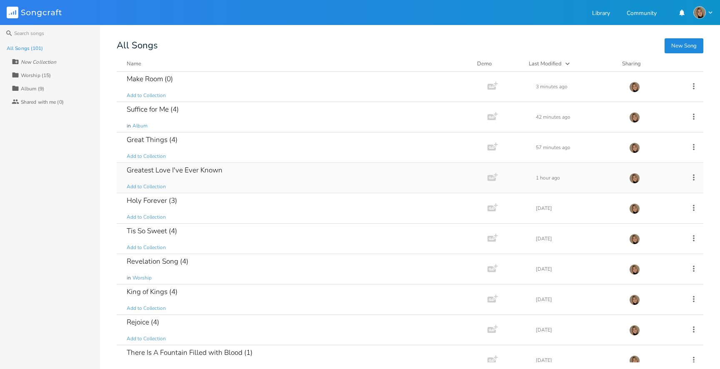
click at [246, 176] on div "Greatest Love I've Ever Known Add to Collection" at bounding box center [301, 178] width 348 height 30
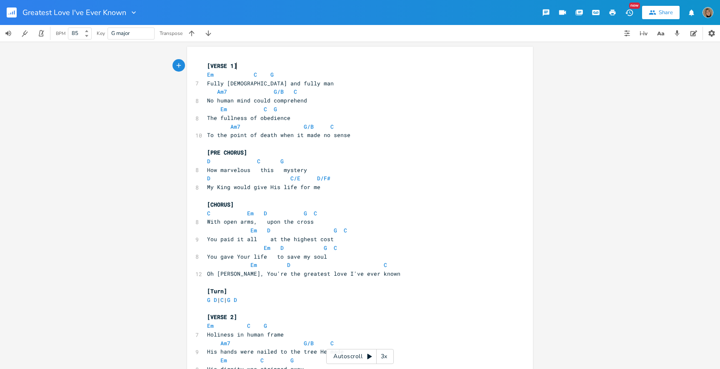
scroll to position [0, 1]
click at [456, 167] on pre "How marvelous this mystery" at bounding box center [355, 170] width 301 height 9
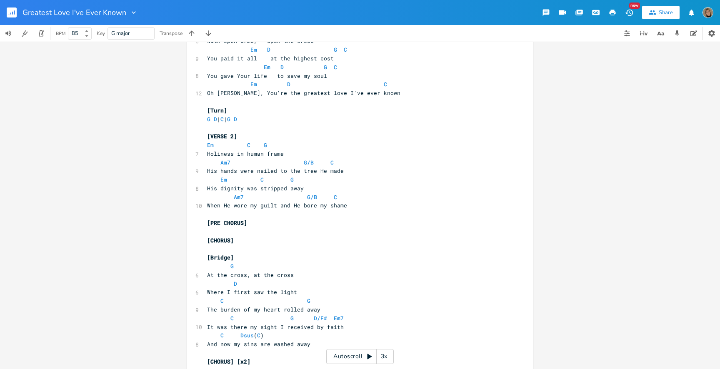
scroll to position [181, 0]
drag, startPoint x: 272, startPoint y: 326, endPoint x: 248, endPoint y: 323, distance: 24.7
click at [248, 323] on span "It was there my sight I received by faith" at bounding box center [275, 327] width 137 height 8
type textarea "by faith"
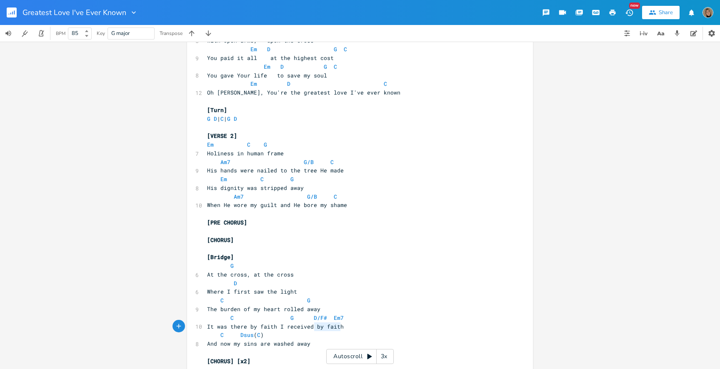
drag, startPoint x: 338, startPoint y: 328, endPoint x: 313, endPoint y: 327, distance: 25.4
click at [313, 327] on pre "It was there by faith I received by faith" at bounding box center [355, 327] width 301 height 9
type textarea "my sight"
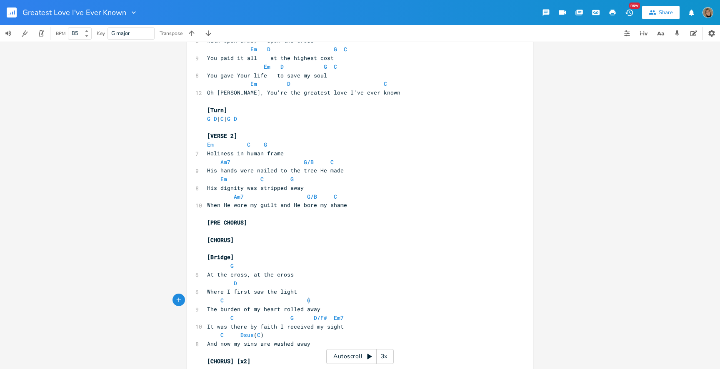
click at [401, 298] on pre "C G" at bounding box center [355, 300] width 301 height 9
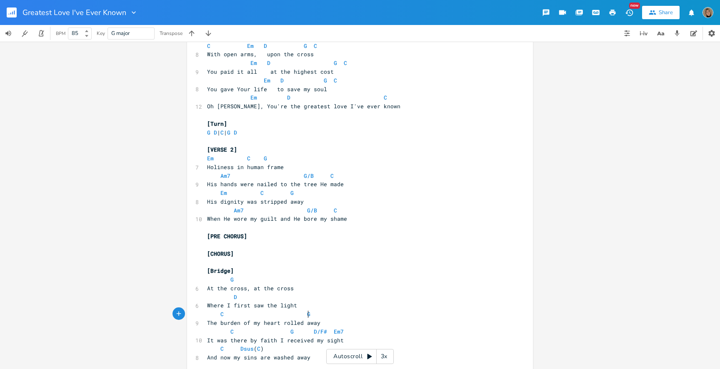
scroll to position [203, 0]
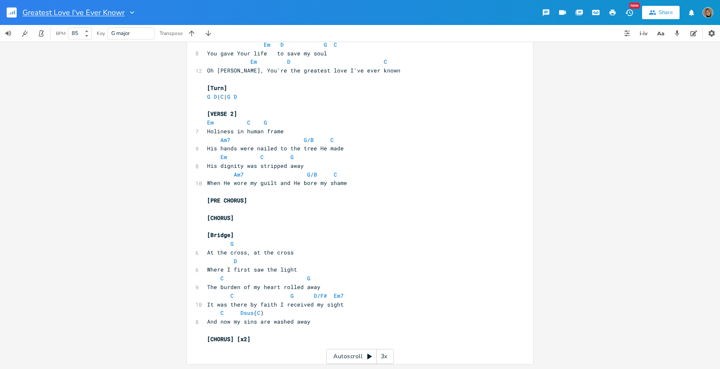
click at [123, 11] on input "Greatest Love I've Ever Known" at bounding box center [74, 13] width 102 height 8
type input "Greatest Love I've Ever Known (0)"
click at [10, 9] on rect "button" at bounding box center [12, 13] width 10 height 10
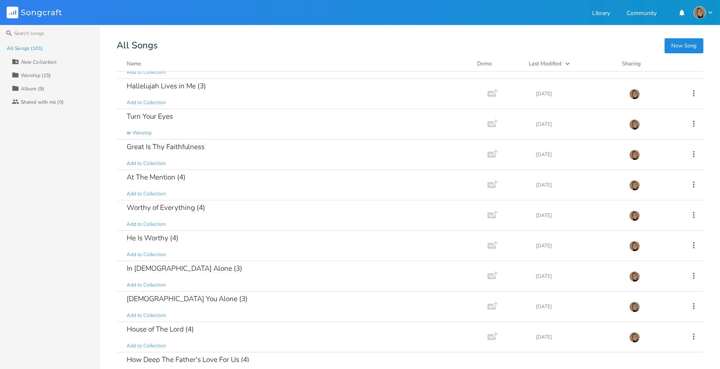
scroll to position [579, 0]
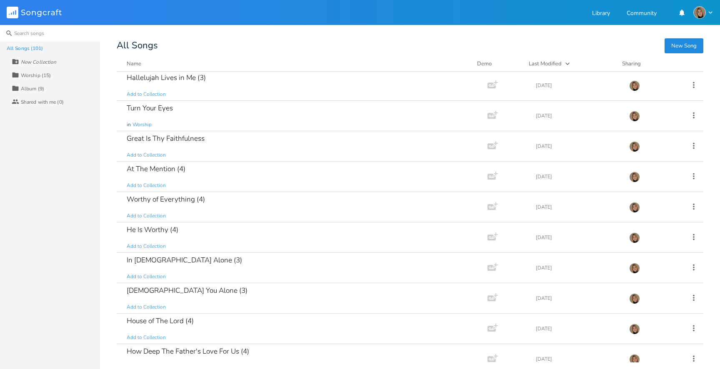
click at [65, 33] on input at bounding box center [50, 33] width 100 height 17
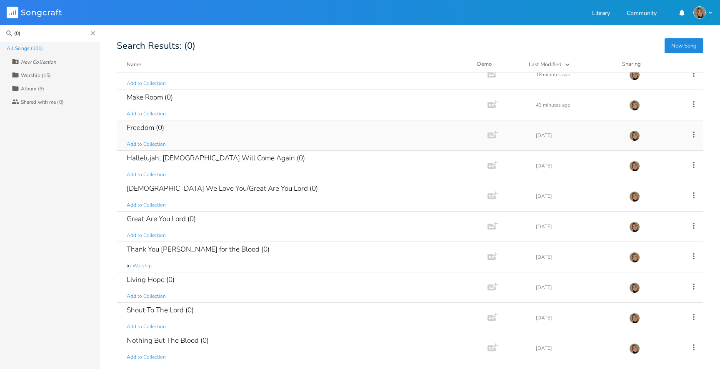
scroll to position [14, 0]
type input "(0)"
click at [200, 191] on div "[DEMOGRAPHIC_DATA] We Love You/Great Are You Lord (0)" at bounding box center [222, 187] width 191 height 7
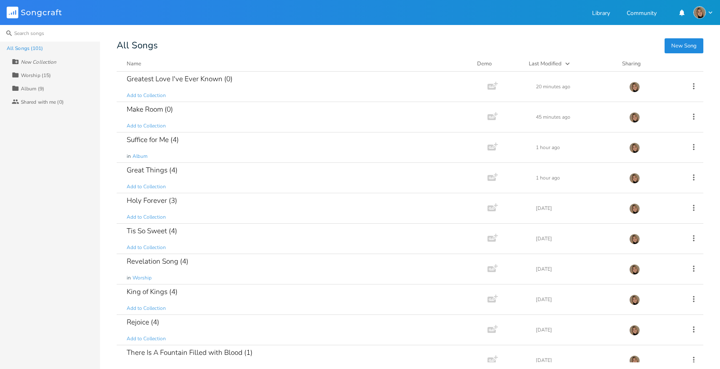
click at [25, 25] on input at bounding box center [50, 33] width 100 height 17
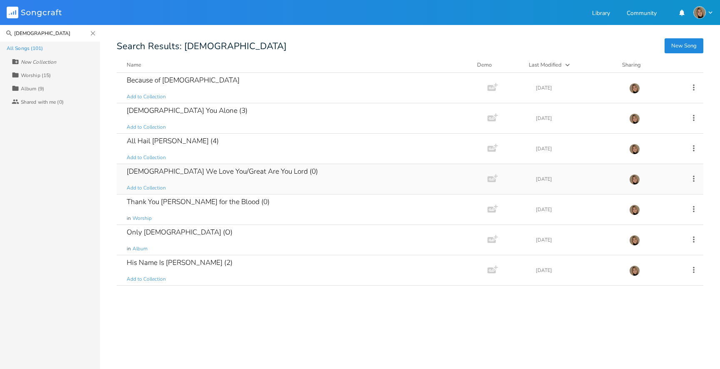
type input "[DEMOGRAPHIC_DATA]"
click at [176, 176] on div "[DEMOGRAPHIC_DATA] We Love You/Great Are You Lord (0) Add to Collection" at bounding box center [301, 179] width 348 height 30
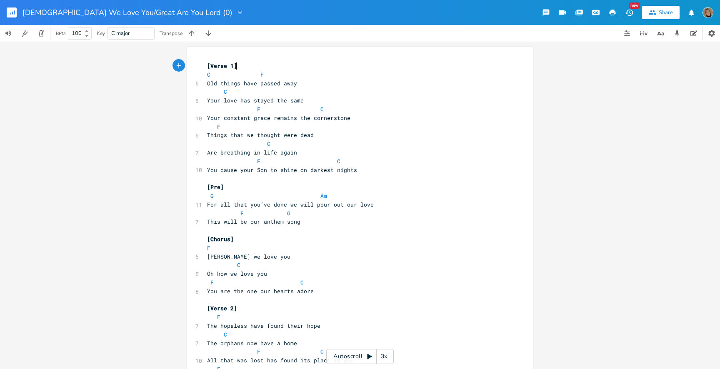
click at [263, 76] on pre "C F" at bounding box center [355, 74] width 301 height 9
click at [12, 11] on rect "button" at bounding box center [12, 13] width 10 height 10
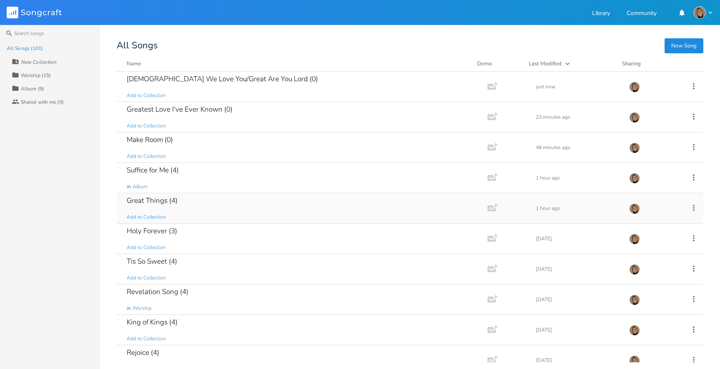
click at [201, 196] on div "Great Things (4) Add to Collection" at bounding box center [301, 208] width 348 height 30
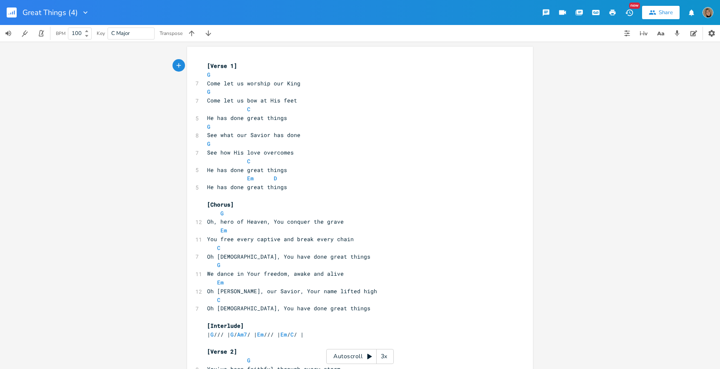
click at [8, 5] on button "button" at bounding box center [15, 13] width 17 height 20
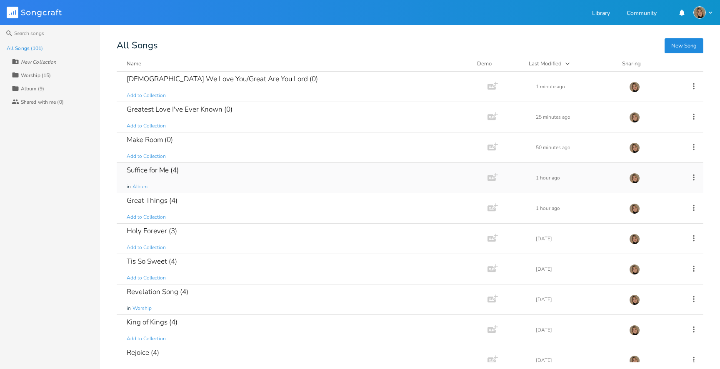
click at [175, 174] on div "Suffice for Me (4)" at bounding box center [153, 170] width 52 height 7
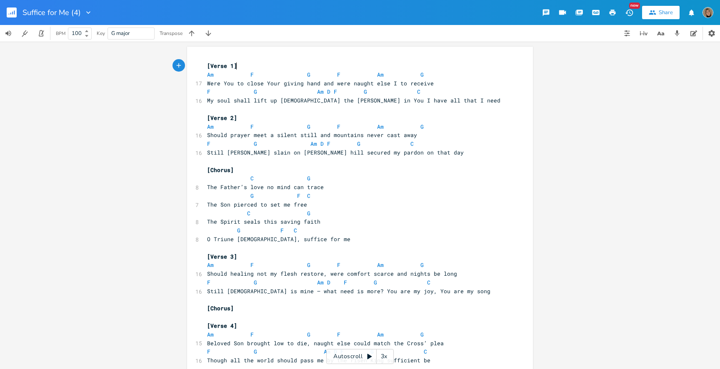
click at [11, 18] on button "button" at bounding box center [15, 13] width 17 height 20
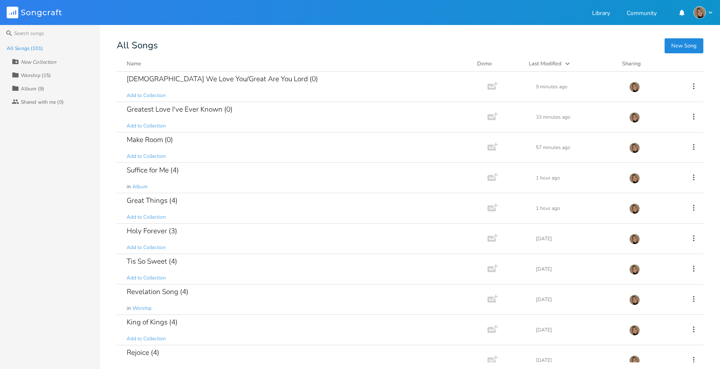
click at [29, 89] on div "Album (9)" at bounding box center [32, 88] width 23 height 5
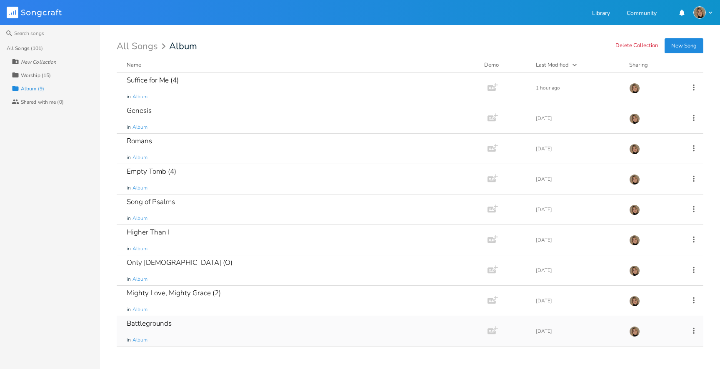
click at [183, 325] on div "Battlegrounds in Album" at bounding box center [301, 331] width 348 height 30
click at [187, 321] on div "Battlegrounds in Album" at bounding box center [301, 331] width 348 height 30
click at [142, 204] on div "Song of Psalms" at bounding box center [151, 201] width 48 height 7
click at [171, 163] on div "Romans in Album" at bounding box center [301, 149] width 348 height 30
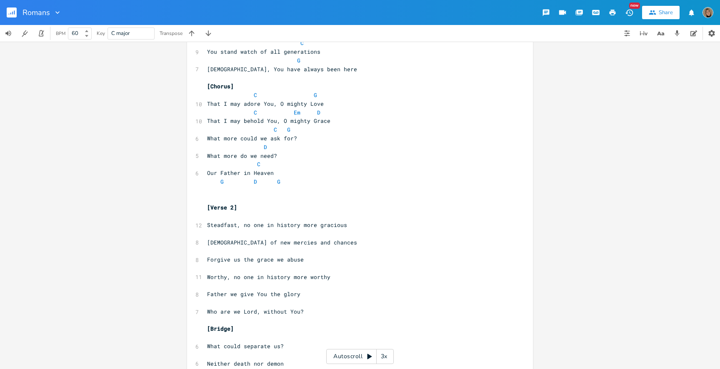
scroll to position [105, 0]
